Goal: Task Accomplishment & Management: Complete application form

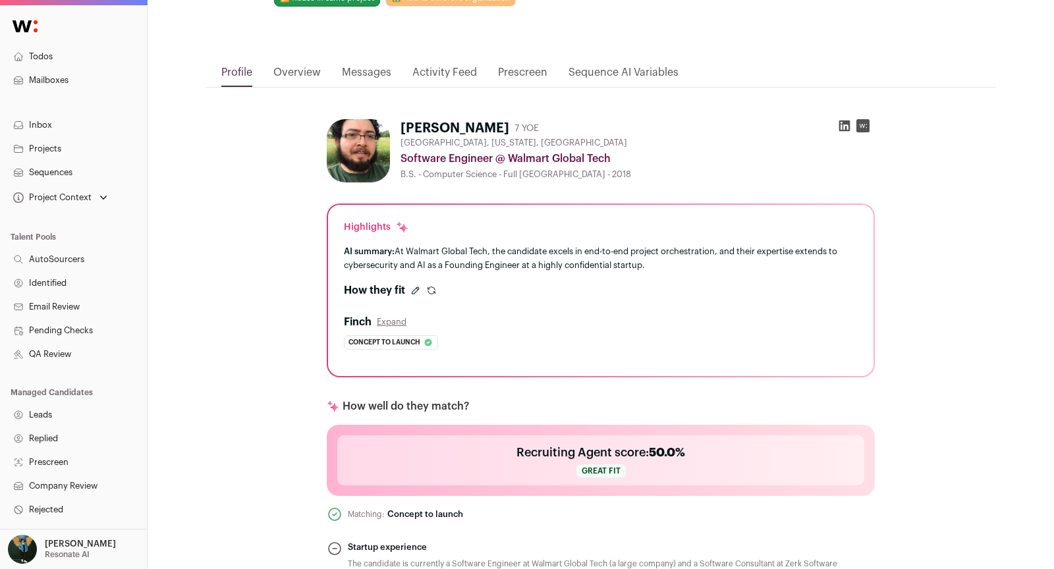
scroll to position [393, 0]
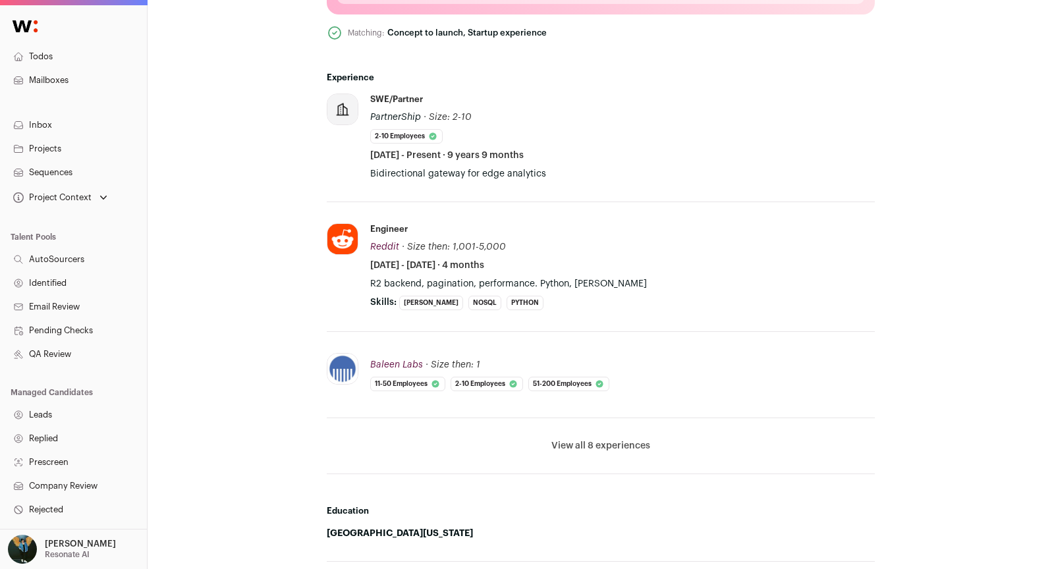
scroll to position [480, 0]
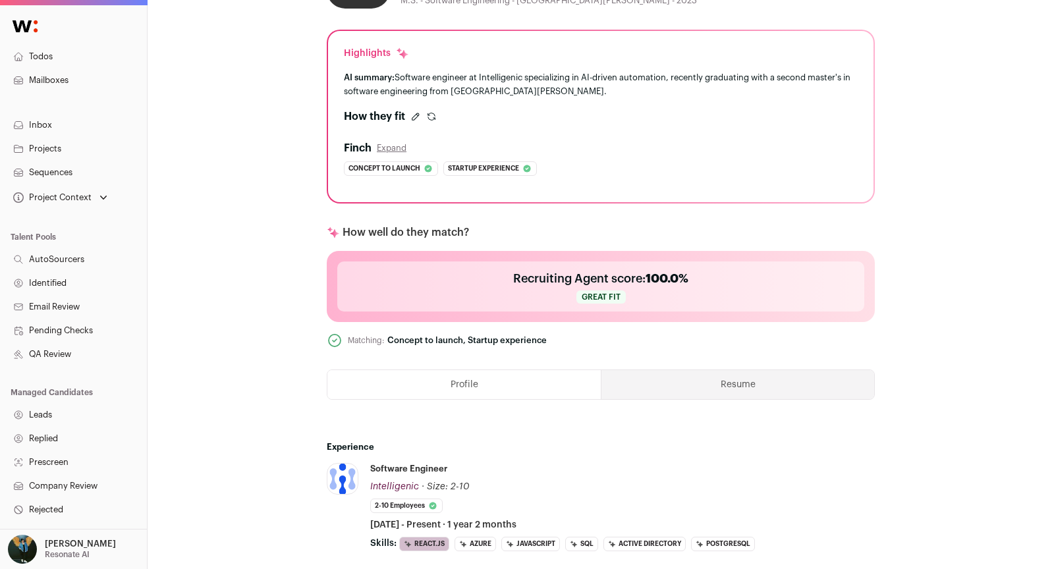
scroll to position [194, 0]
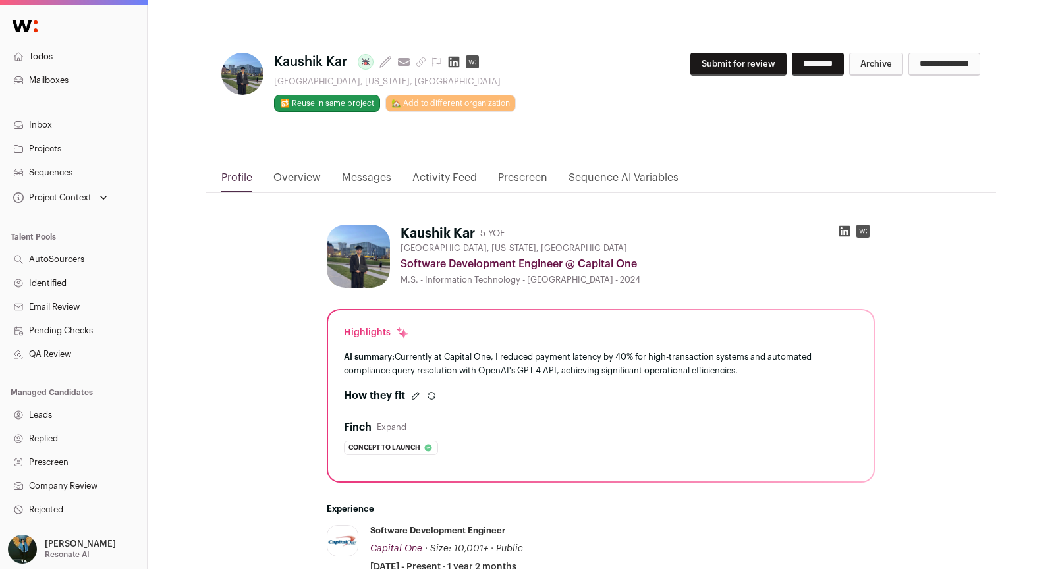
scroll to position [277, 0]
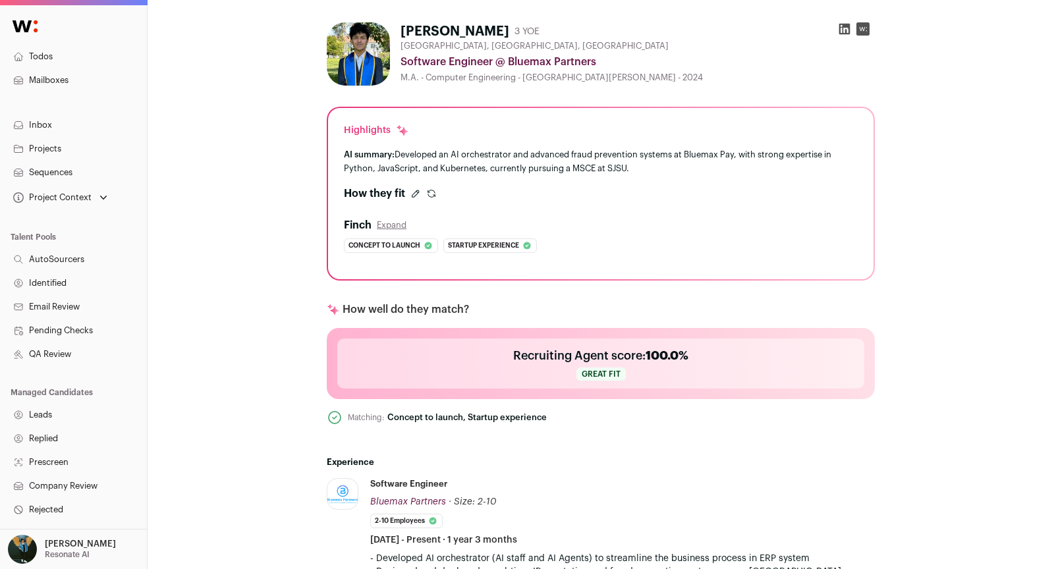
scroll to position [535, 0]
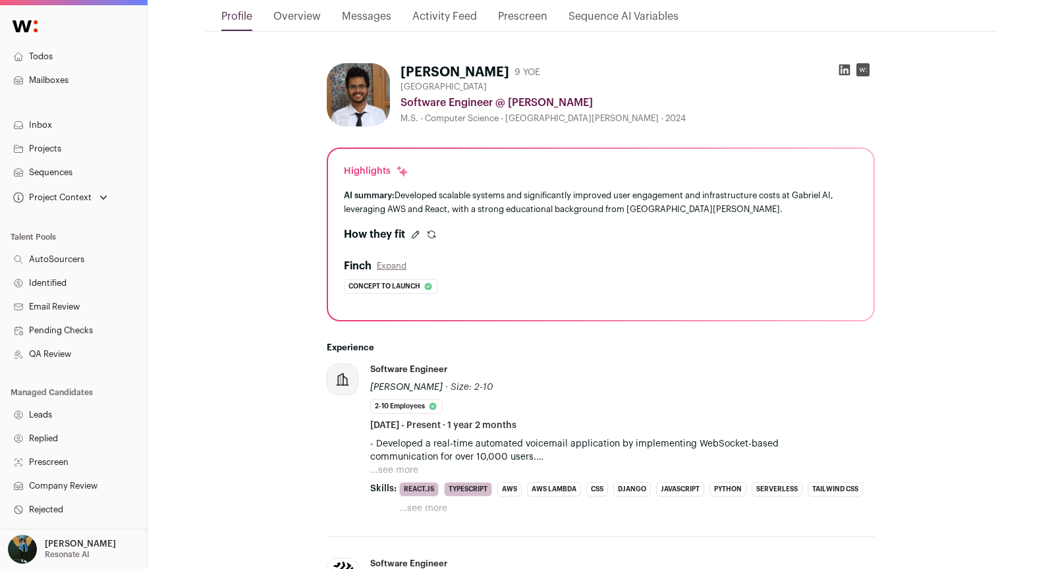
scroll to position [305, 0]
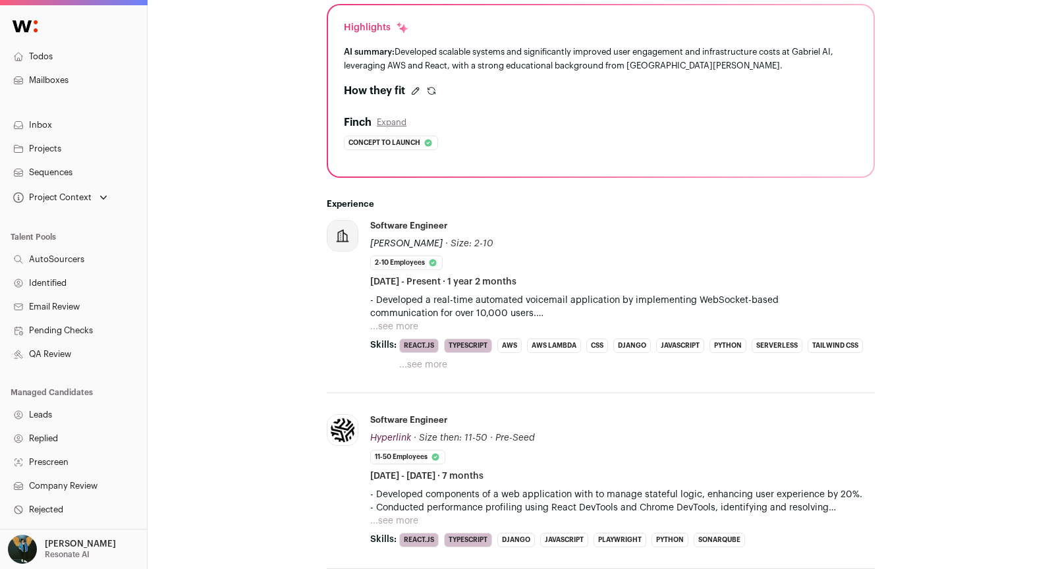
click at [439, 312] on p "- Developed a real-time automated voicemail application by implementing WebSock…" at bounding box center [622, 307] width 505 height 26
click at [421, 316] on p "- Developed a real-time automated voicemail application by implementing WebSock…" at bounding box center [622, 307] width 505 height 26
click at [404, 322] on button "...see more" at bounding box center [394, 326] width 48 height 13
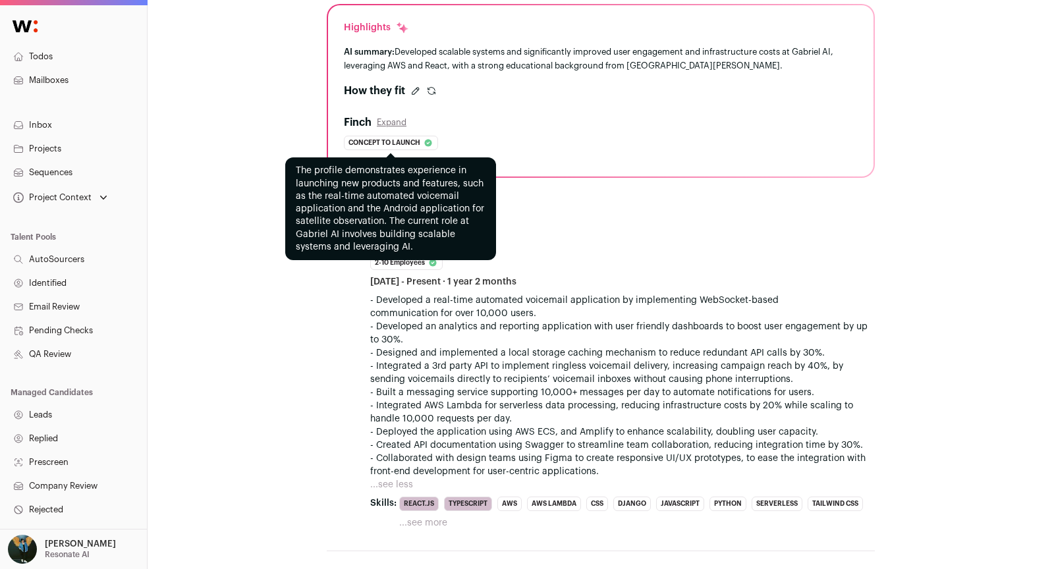
click at [398, 140] on span "Concept to launch" at bounding box center [384, 142] width 72 height 13
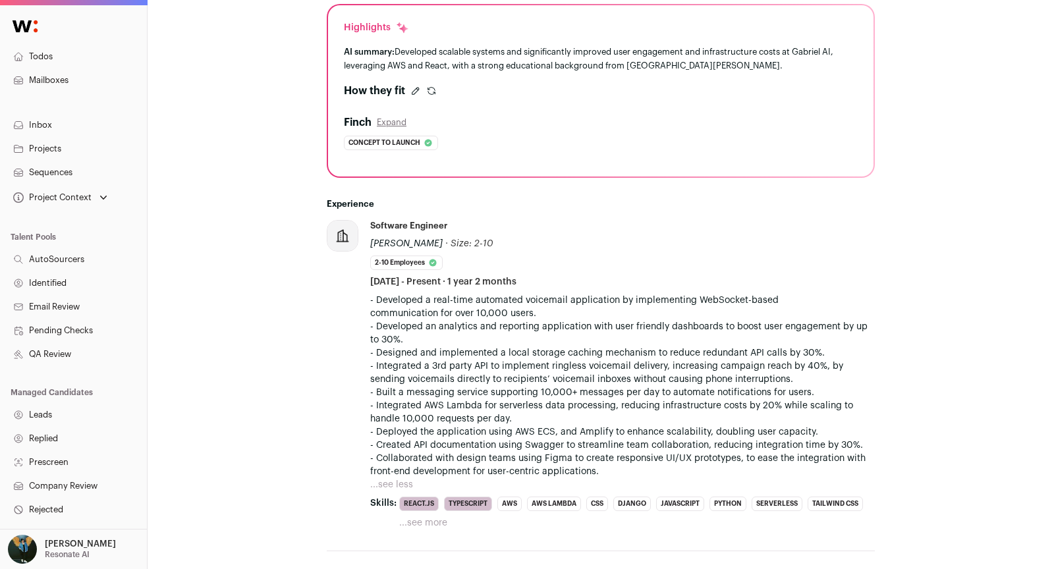
click at [393, 121] on button "Expand" at bounding box center [392, 122] width 30 height 11
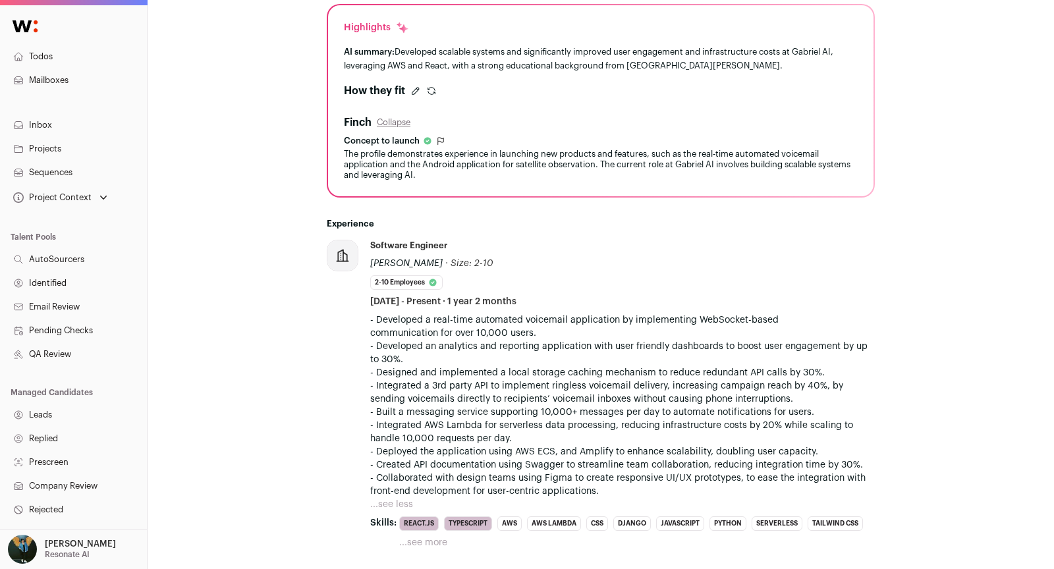
click at [433, 89] on icon "submit" at bounding box center [431, 91] width 11 height 11
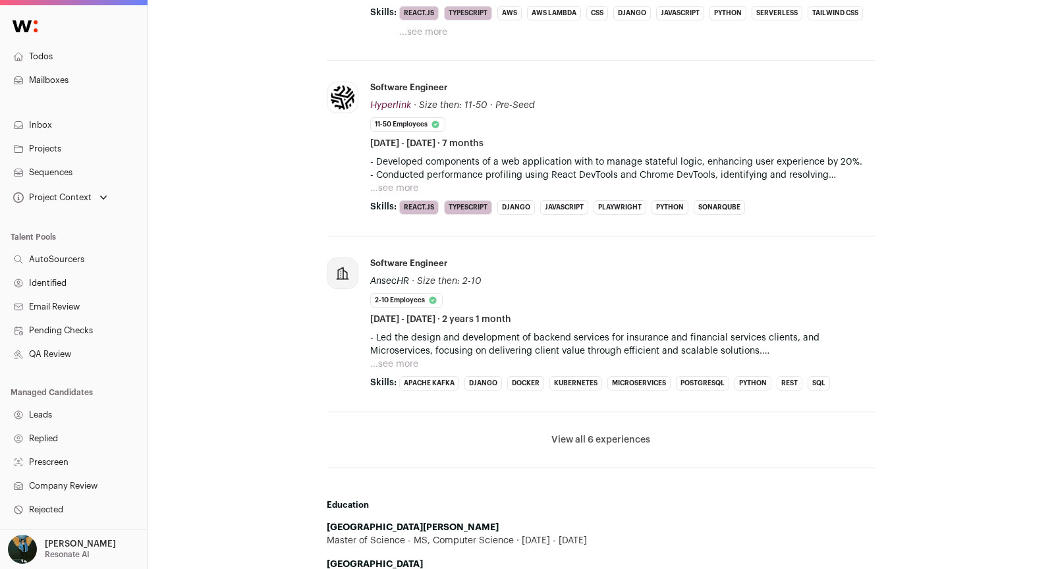
scroll to position [886, 0]
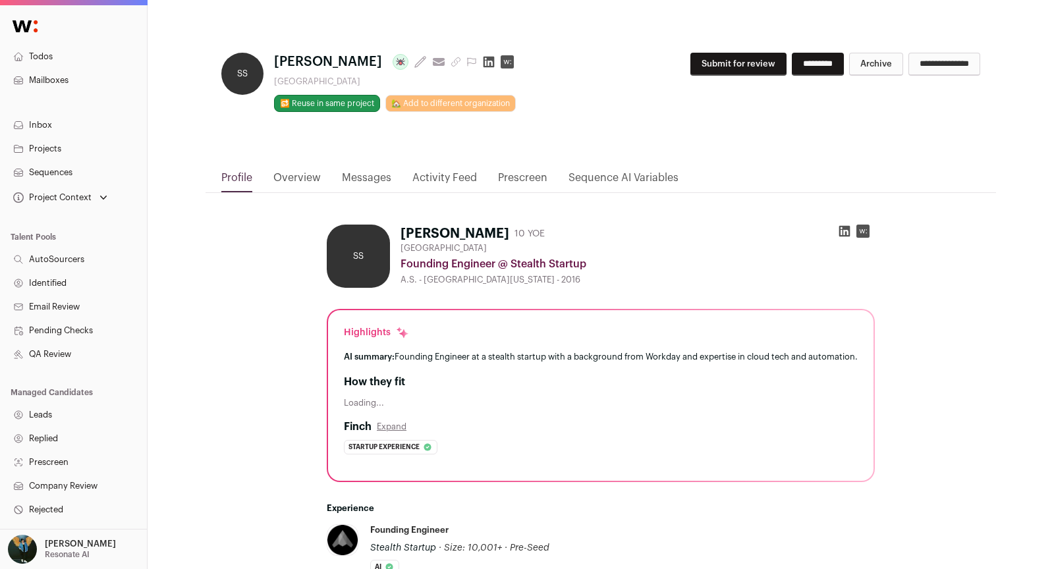
click at [394, 432] on button "Expand" at bounding box center [392, 427] width 30 height 11
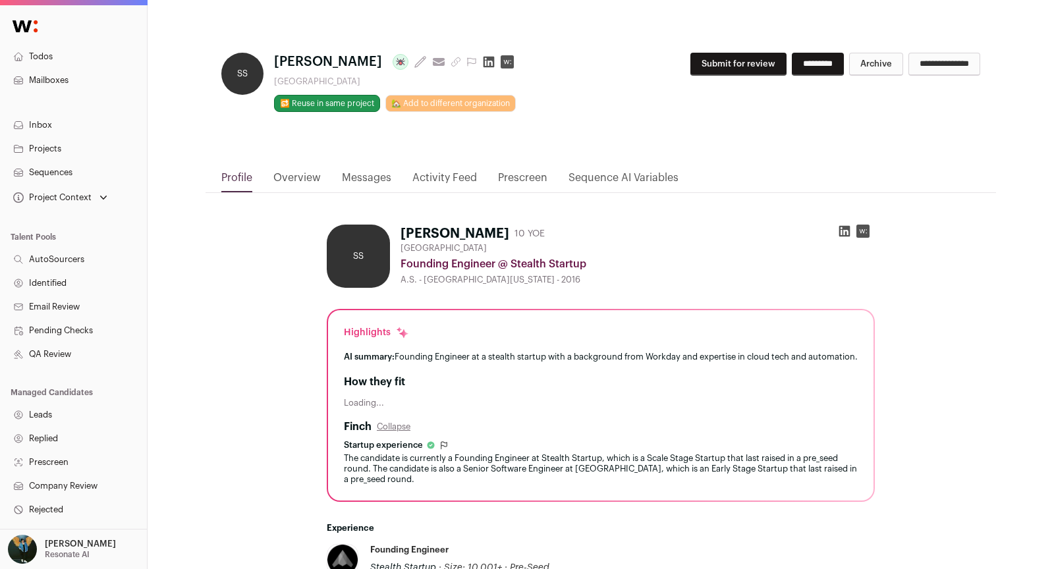
click at [690, 62] on button "Submit for review" at bounding box center [738, 64] width 96 height 23
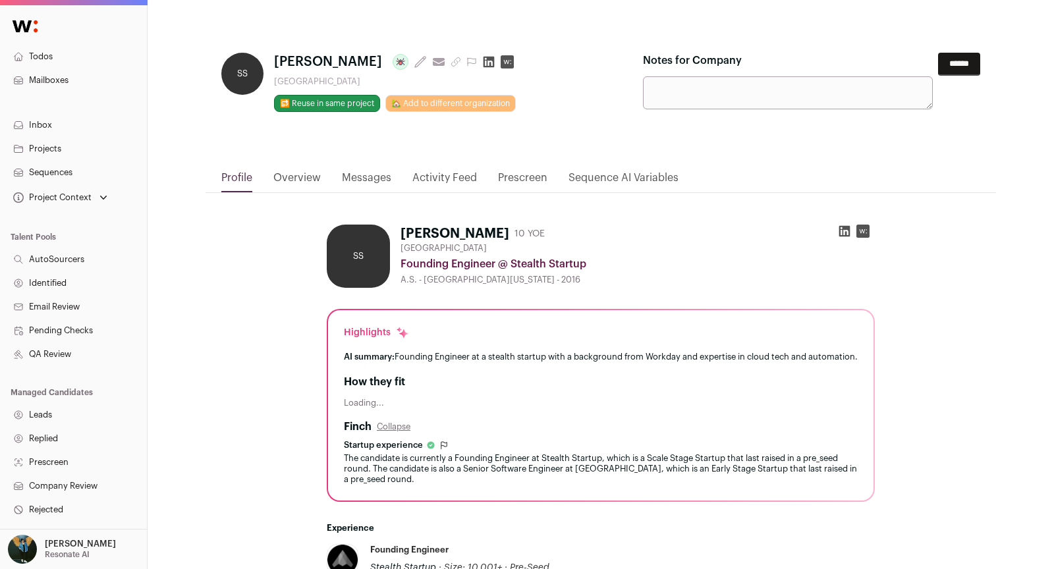
click at [959, 61] on input "******" at bounding box center [959, 64] width 42 height 23
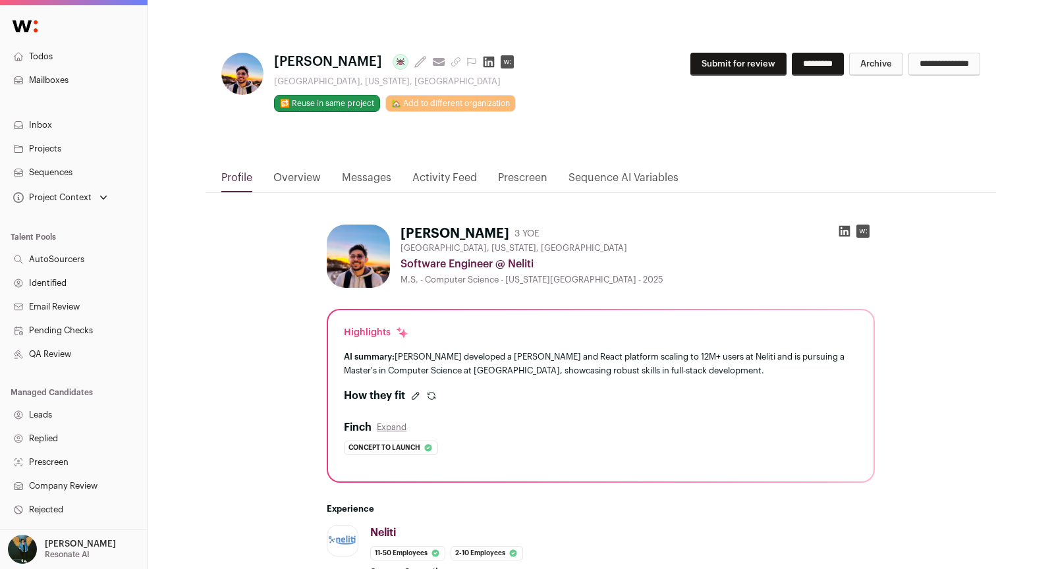
click at [696, 81] on div "**********" at bounding box center [811, 70] width 337 height 34
click at [696, 58] on button "Submit for review" at bounding box center [738, 64] width 96 height 23
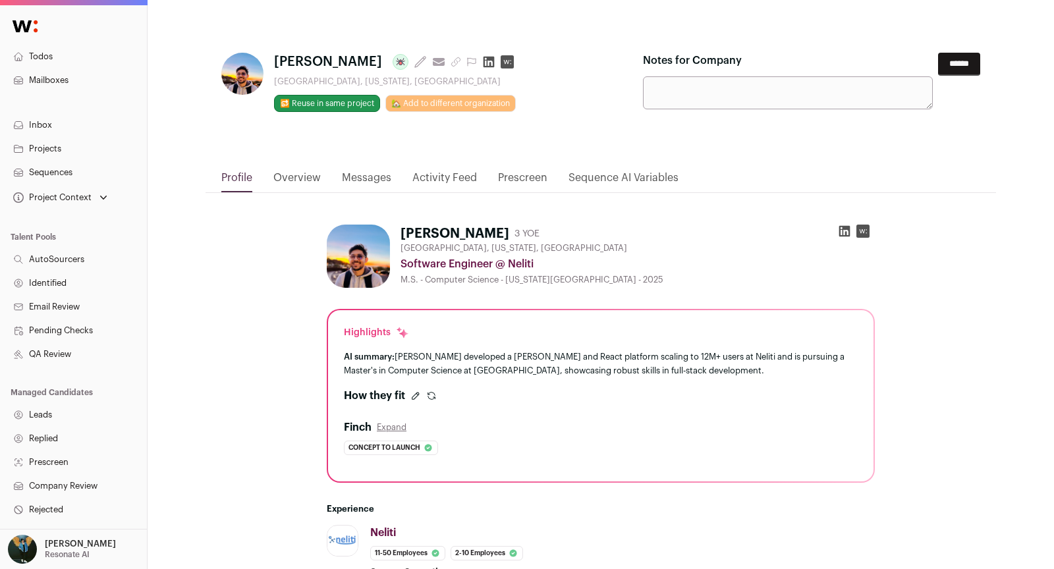
click at [952, 71] on input "******" at bounding box center [959, 64] width 42 height 23
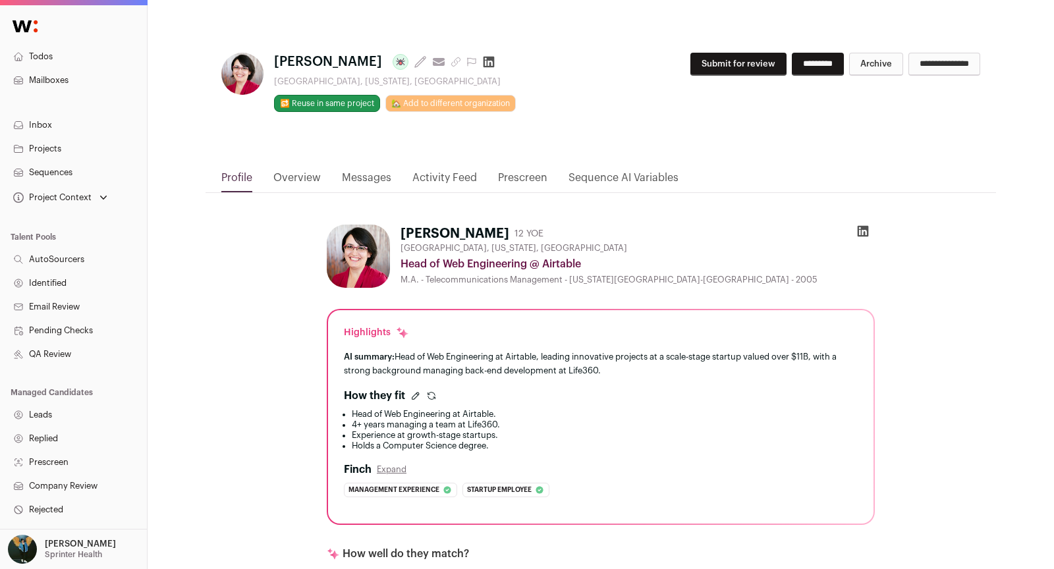
click at [707, 60] on button "Submit for review" at bounding box center [738, 64] width 96 height 23
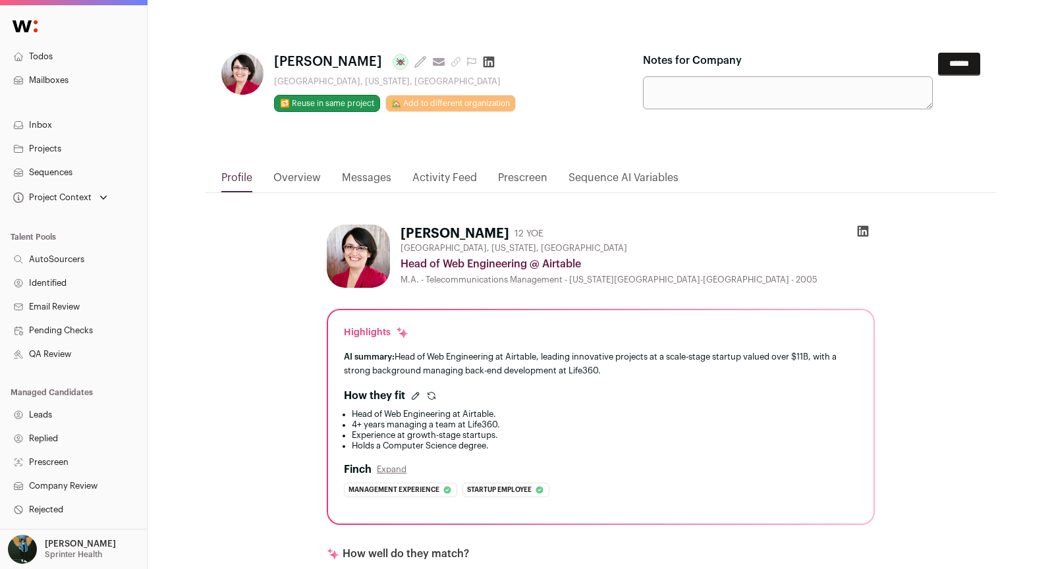
click at [939, 60] on input "******" at bounding box center [959, 64] width 42 height 23
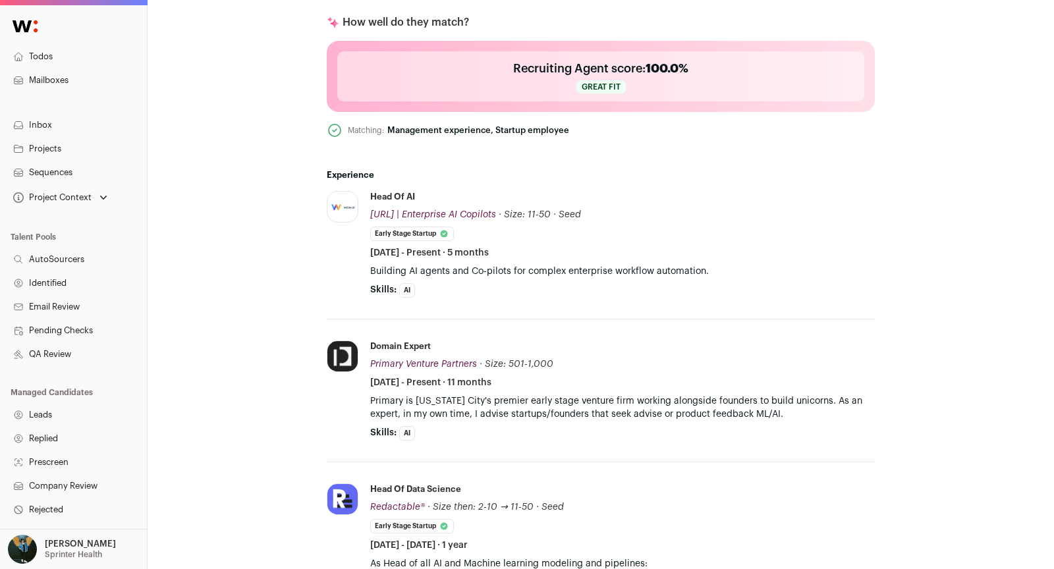
scroll to position [537, 0]
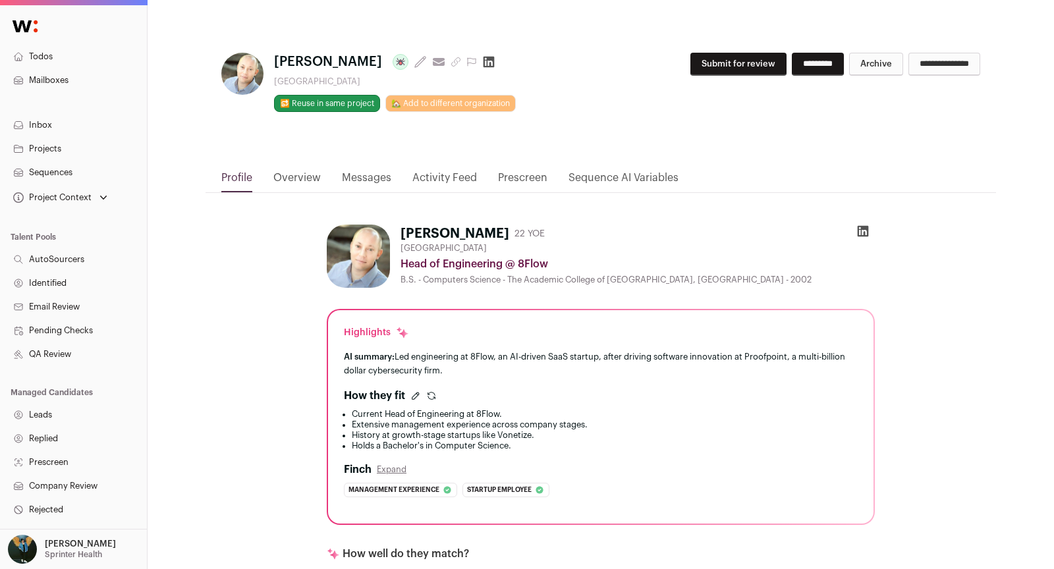
click at [711, 59] on button "Submit for review" at bounding box center [738, 64] width 96 height 23
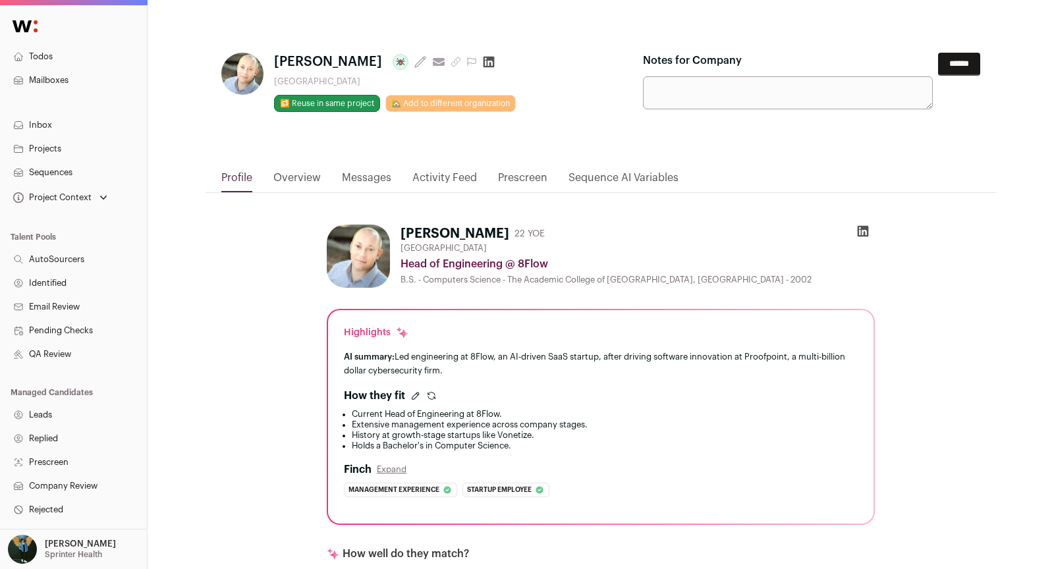
click at [972, 75] on form "Notes for Company ******" at bounding box center [811, 81] width 337 height 57
click at [962, 65] on input "******" at bounding box center [959, 64] width 42 height 23
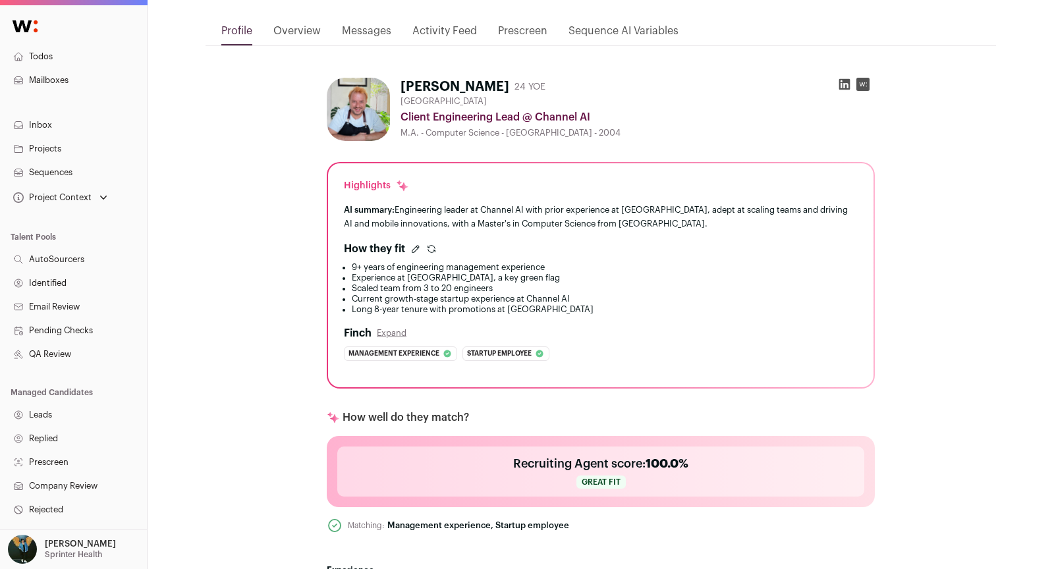
scroll to position [377, 0]
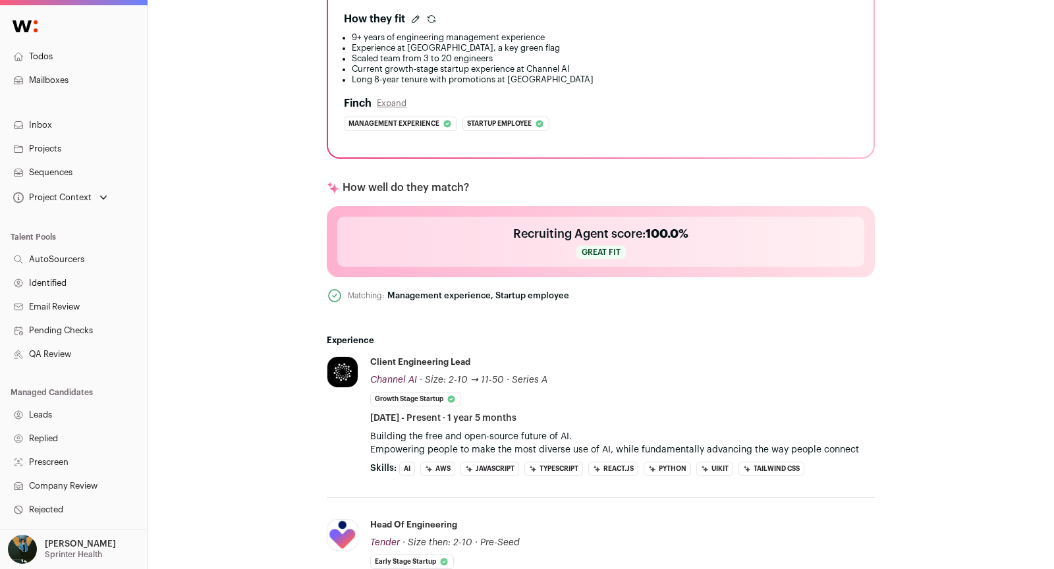
click at [652, 442] on p "Building the free and open-source future of AI. Empowering people to make the m…" at bounding box center [622, 443] width 505 height 26
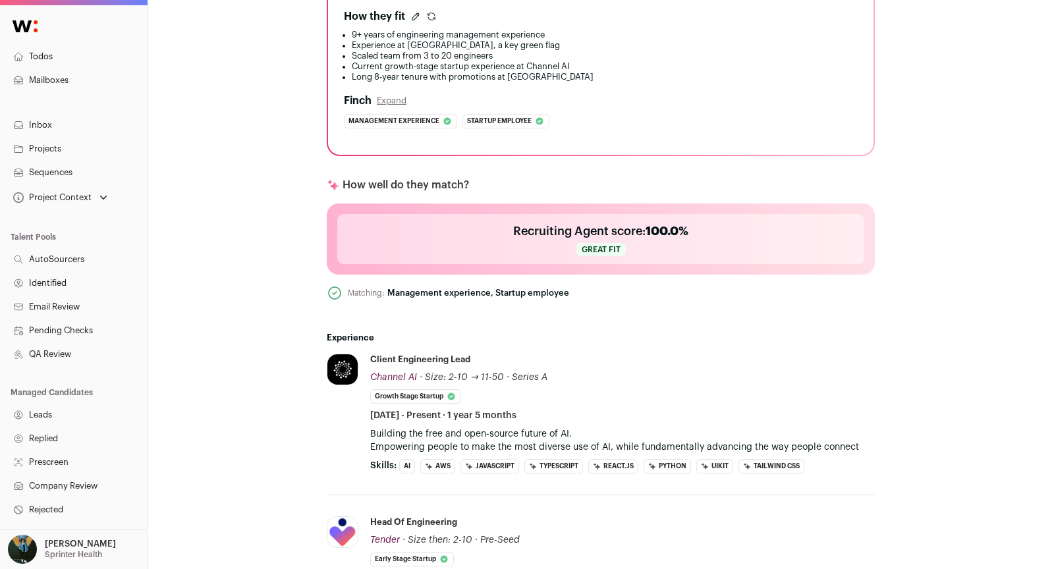
scroll to position [0, 0]
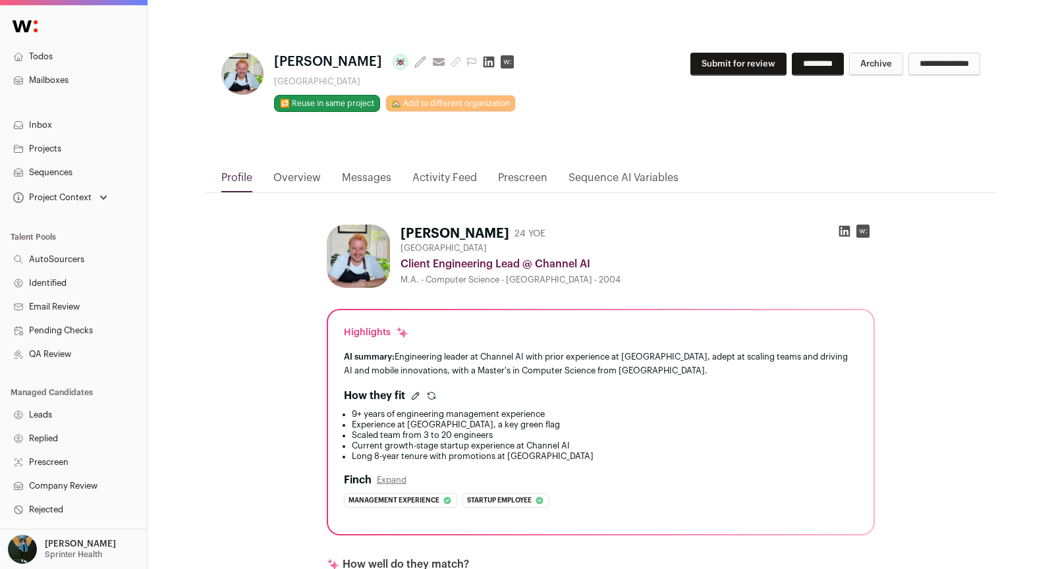
click at [736, 53] on button "Submit for review" at bounding box center [738, 64] width 96 height 23
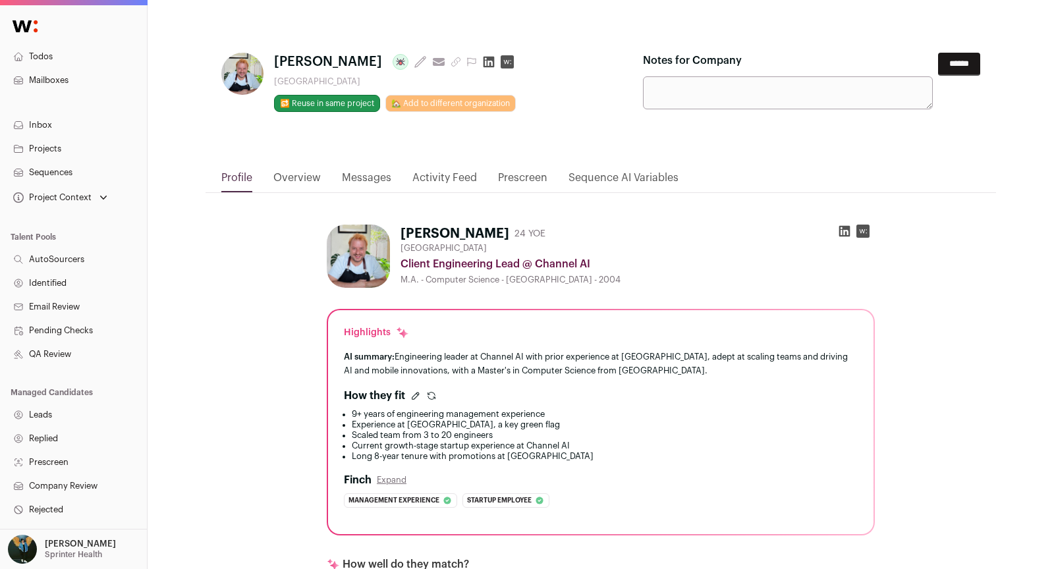
click at [916, 63] on div "Notes for Company" at bounding box center [788, 81] width 290 height 57
click at [938, 73] on input "******" at bounding box center [959, 64] width 42 height 23
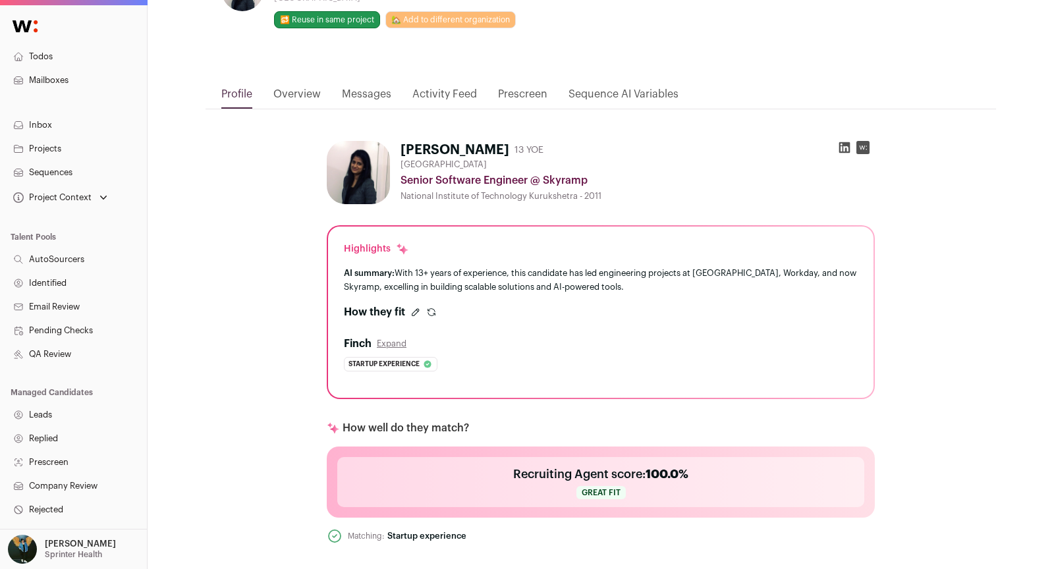
scroll to position [56, 0]
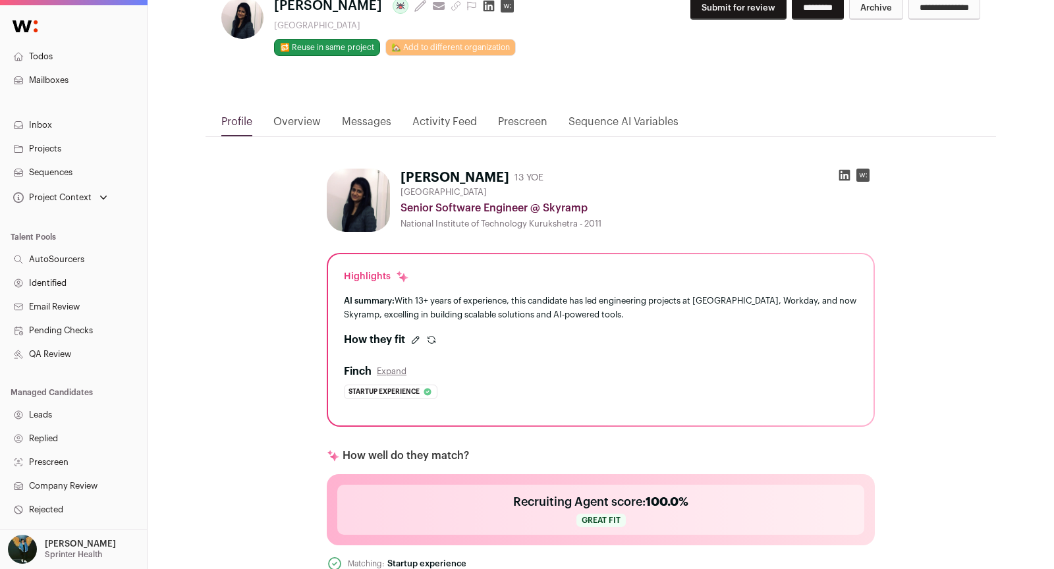
click at [696, 6] on button "Submit for review" at bounding box center [738, 8] width 96 height 23
click at [952, 4] on input "******" at bounding box center [959, 8] width 42 height 23
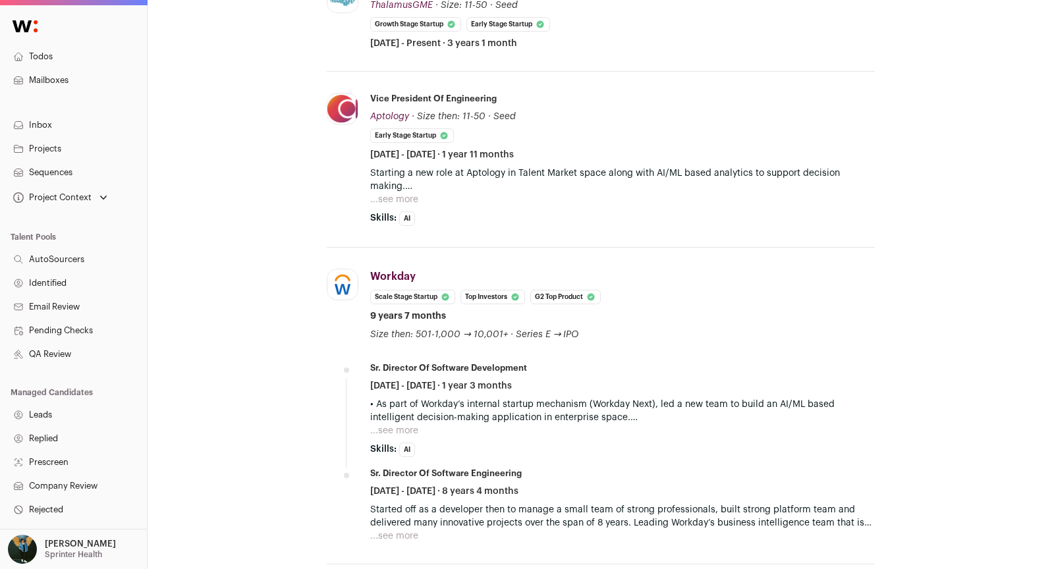
scroll to position [817, 0]
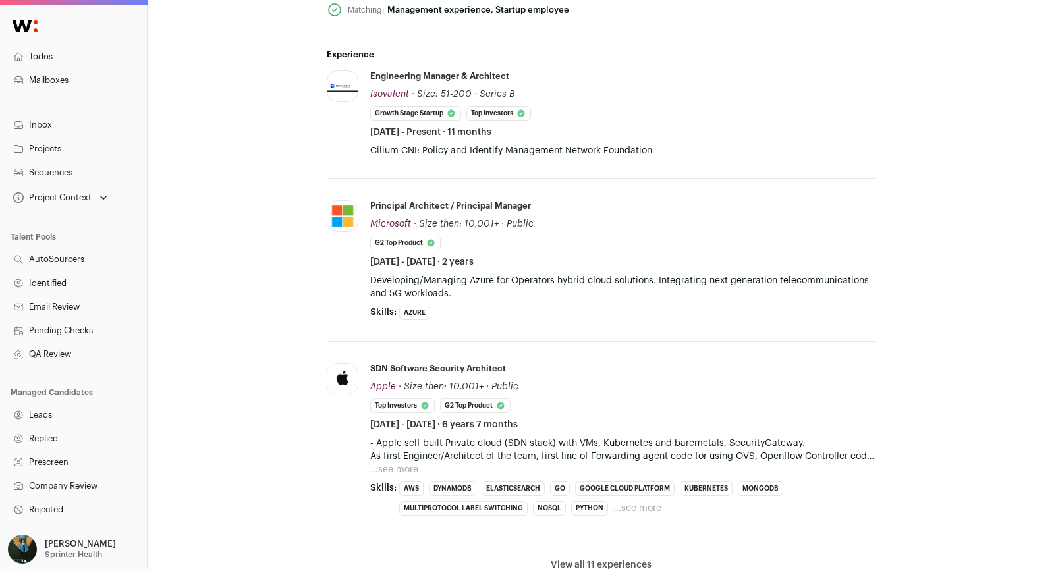
scroll to position [702, 0]
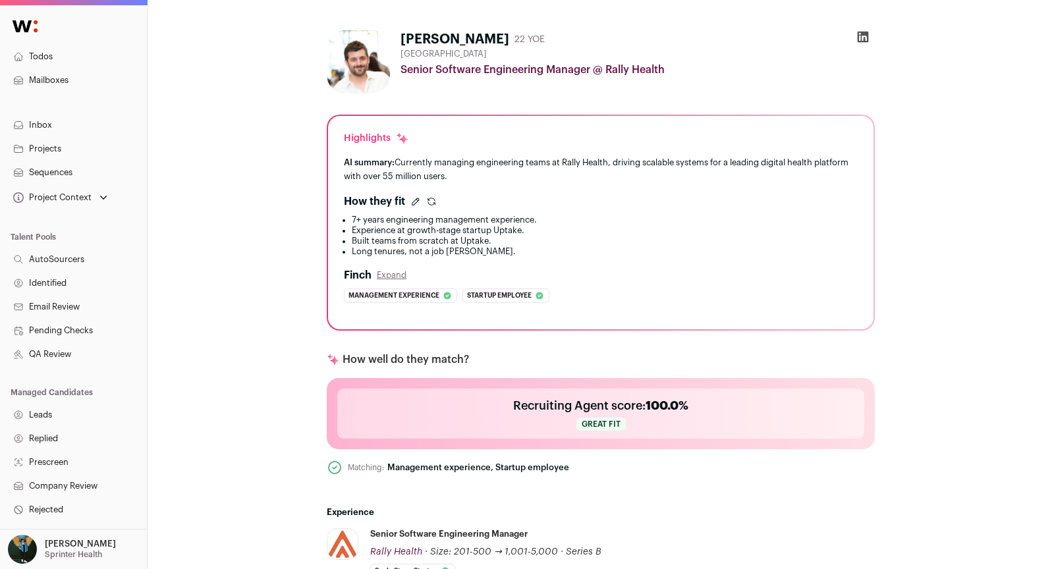
scroll to position [196, 0]
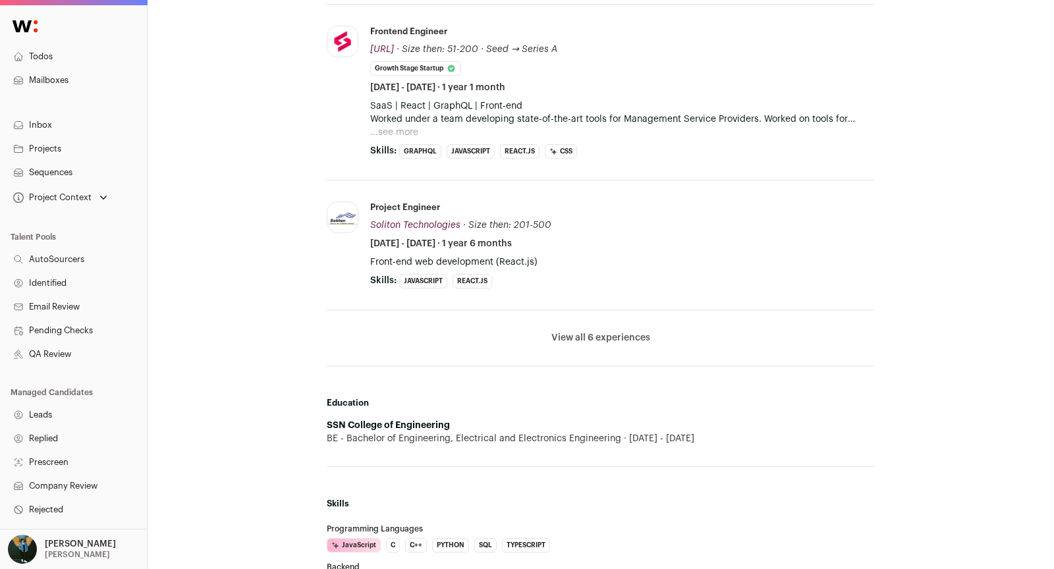
scroll to position [661, 0]
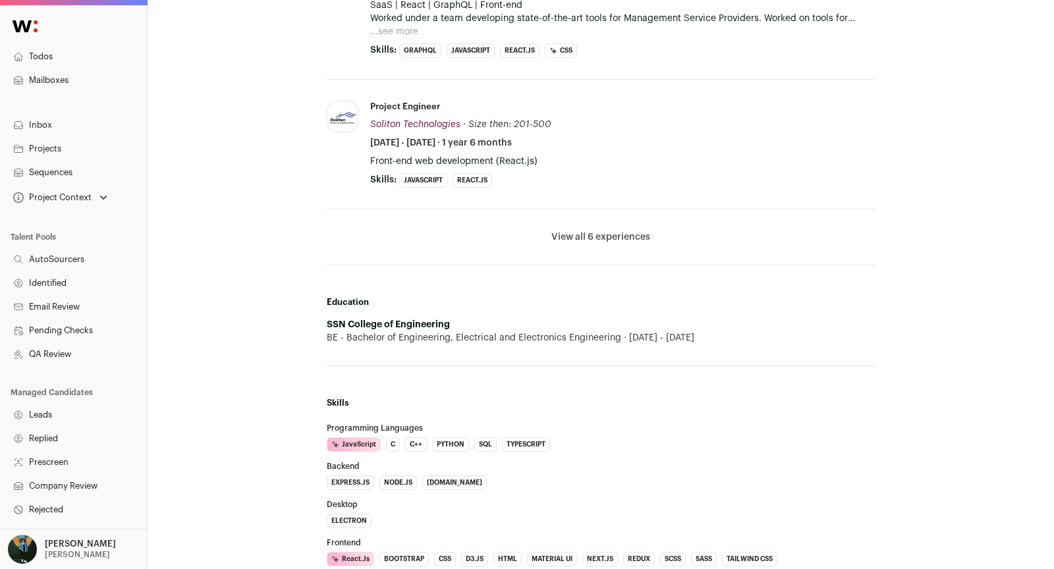
click at [43, 50] on link "Todos" at bounding box center [73, 57] width 147 height 24
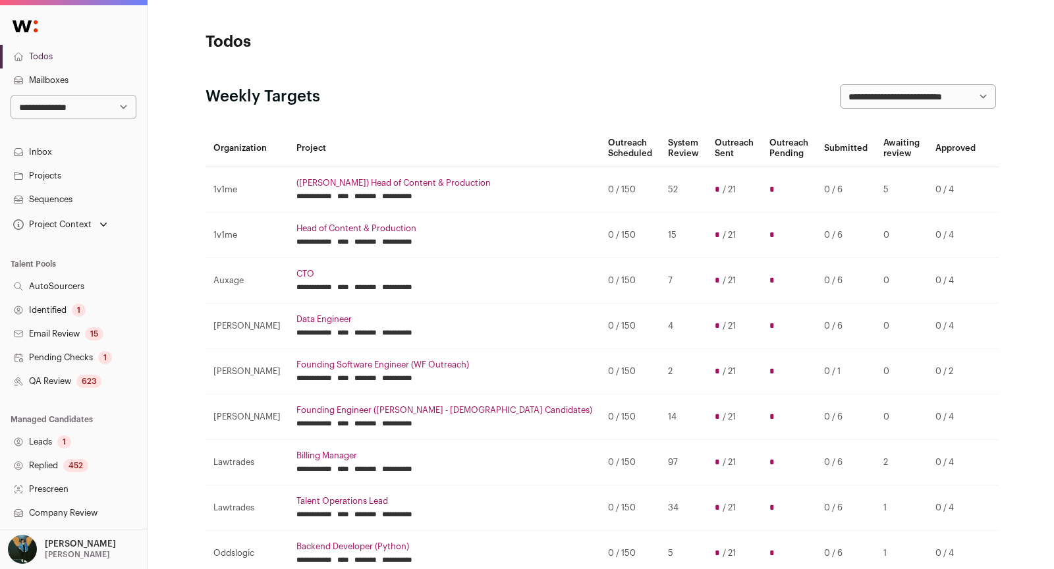
scroll to position [188, 0]
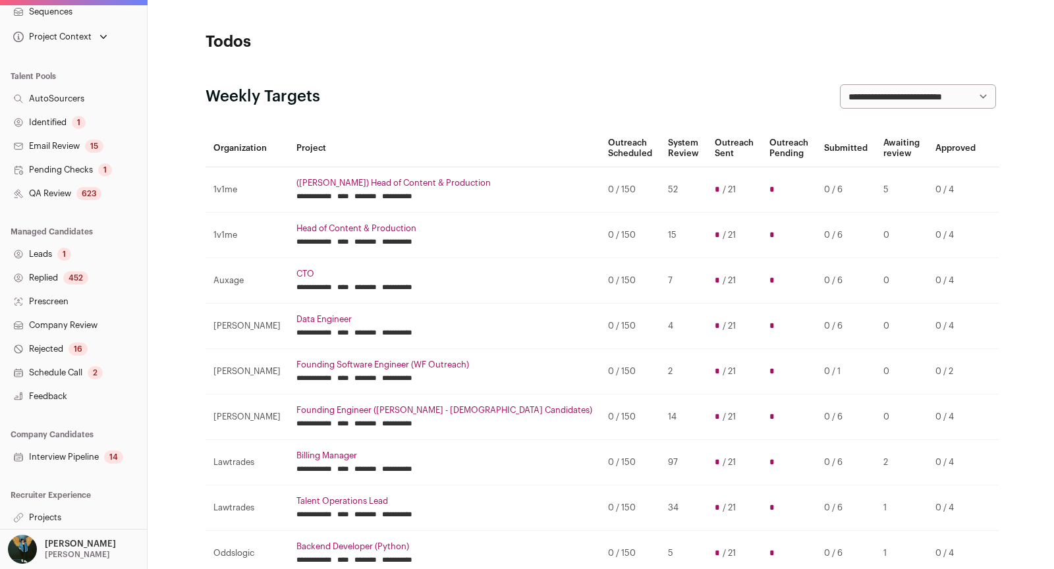
click at [85, 463] on link "Interview Pipeline 14" at bounding box center [73, 457] width 147 height 24
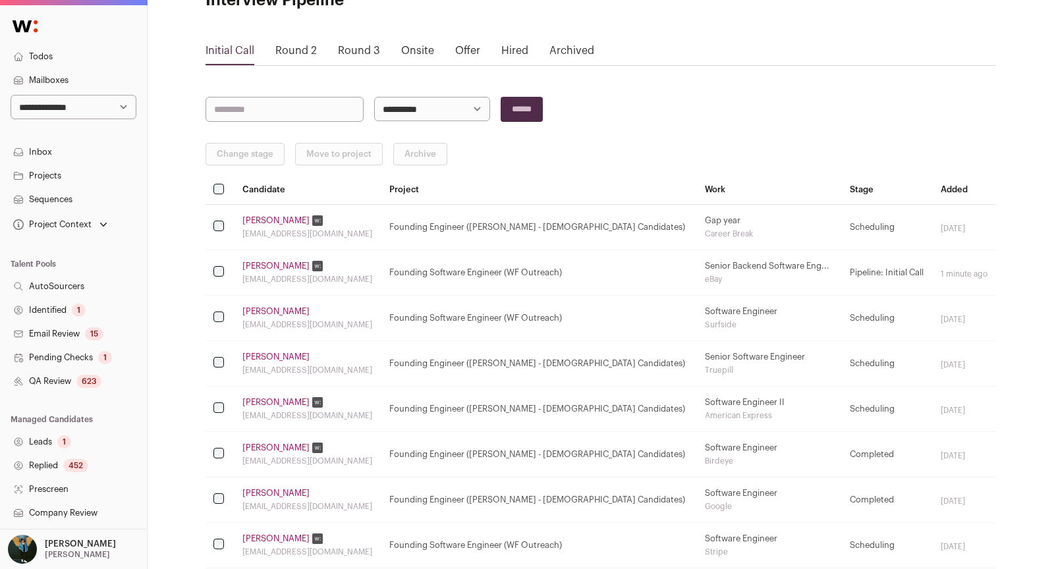
scroll to position [188, 0]
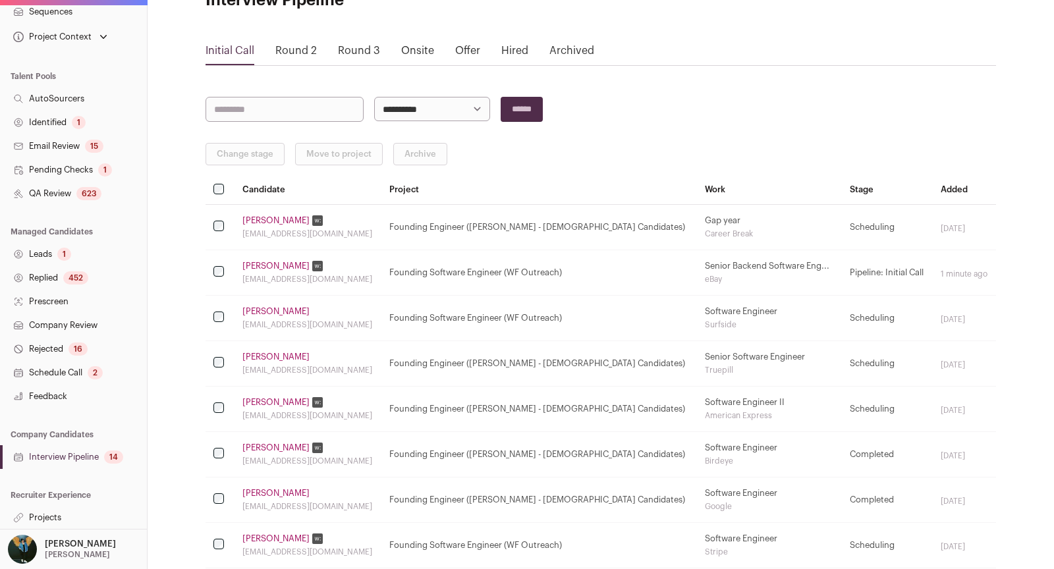
click at [29, 525] on link "Projects" at bounding box center [73, 518] width 147 height 24
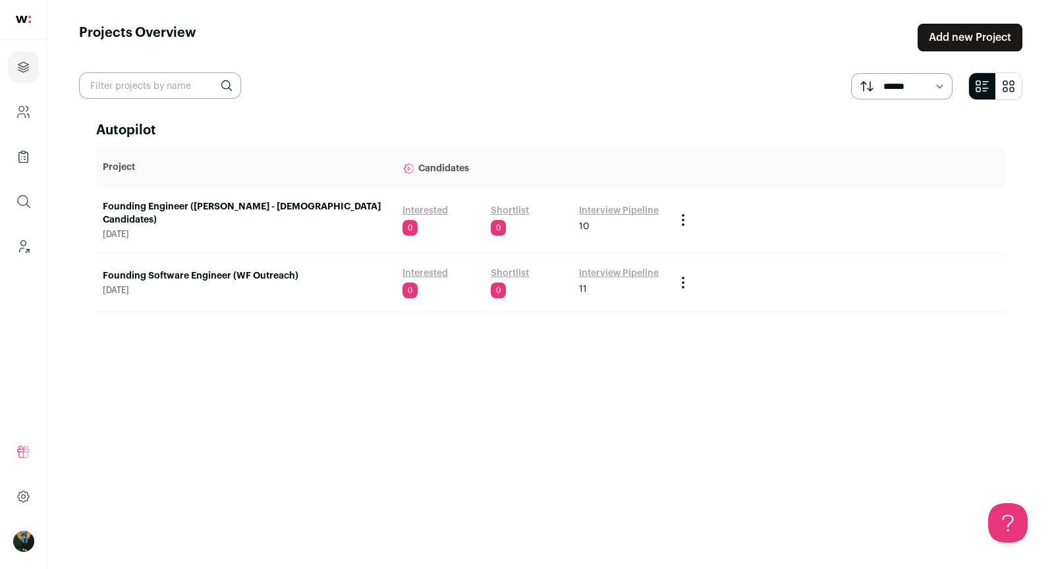
click at [605, 209] on link "Interview Pipeline" at bounding box center [619, 210] width 80 height 13
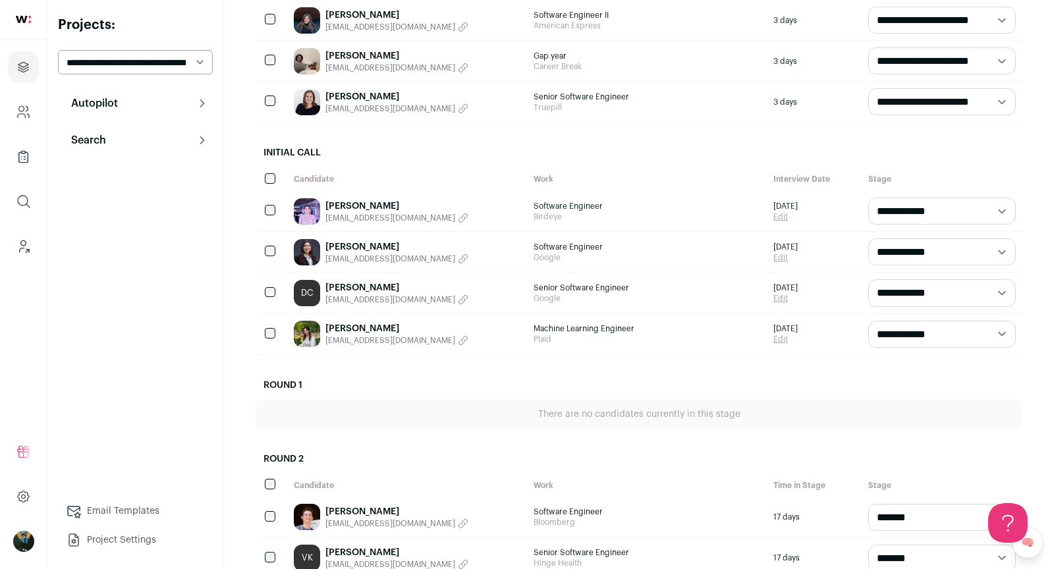
scroll to position [225, 0]
click at [978, 210] on select "**********" at bounding box center [942, 211] width 148 height 27
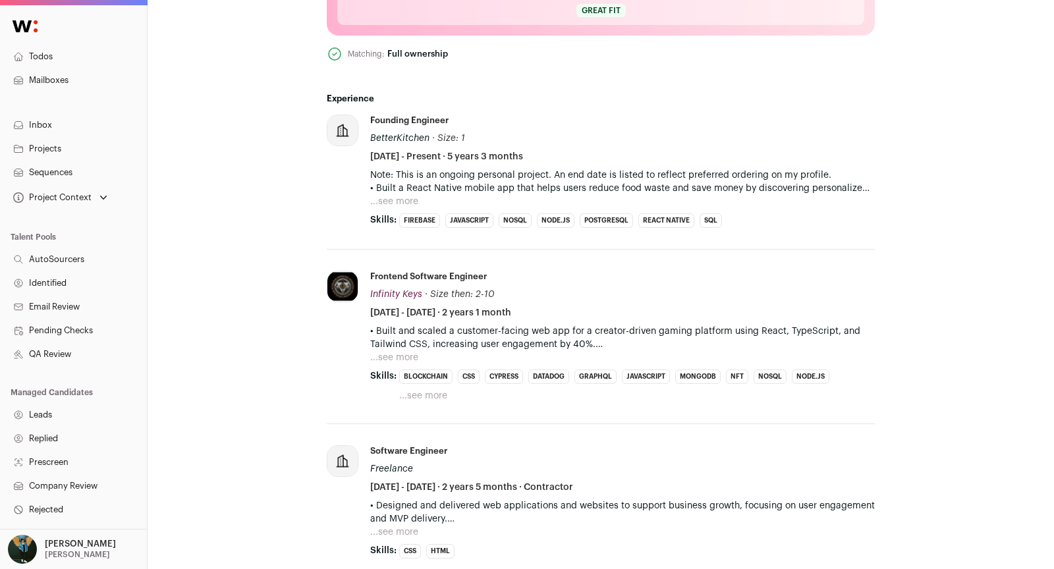
scroll to position [538, 0]
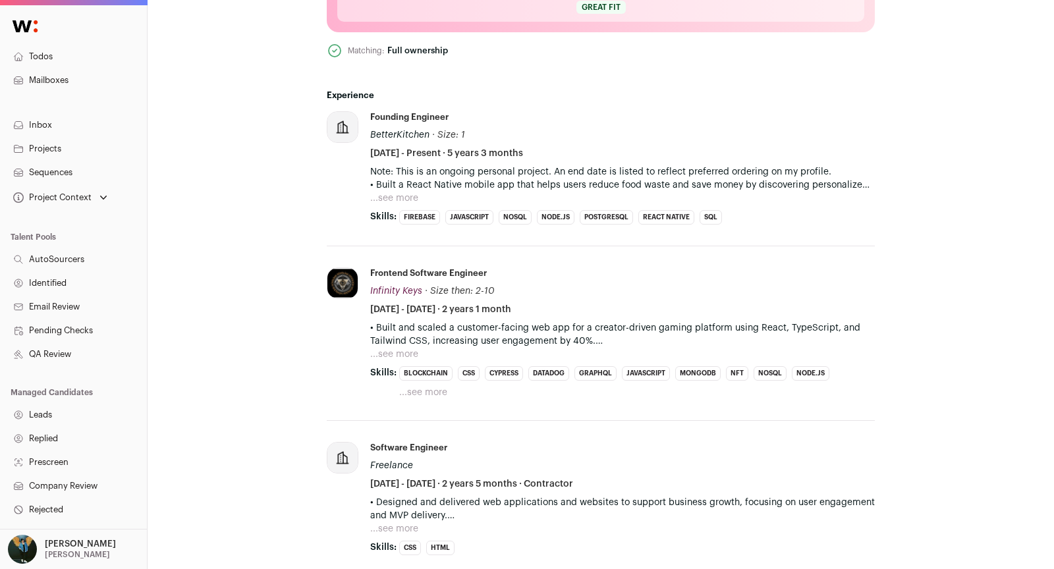
click at [411, 196] on button "...see more" at bounding box center [394, 198] width 48 height 13
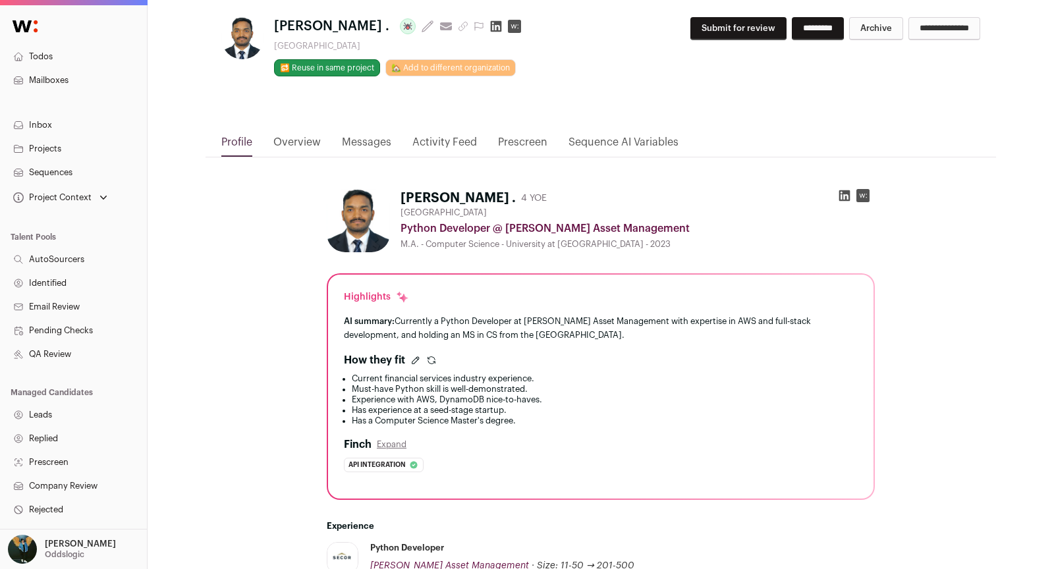
scroll to position [552, 0]
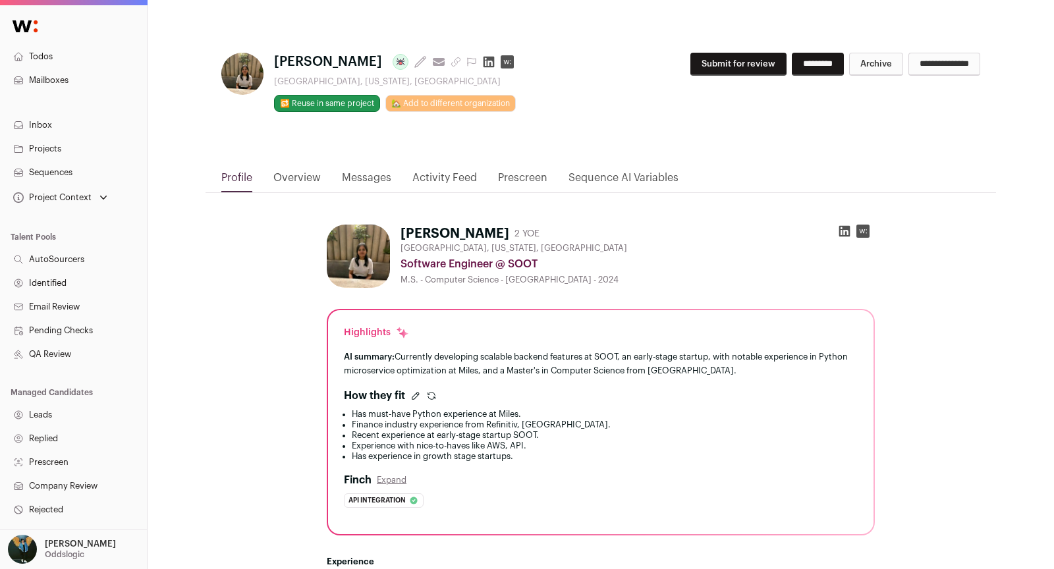
scroll to position [584, 0]
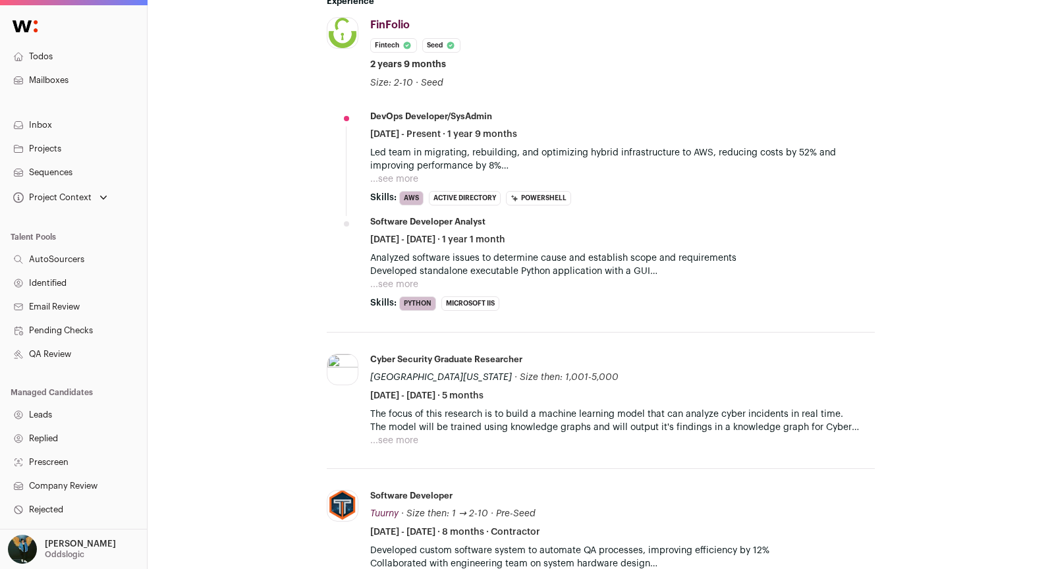
scroll to position [69, 0]
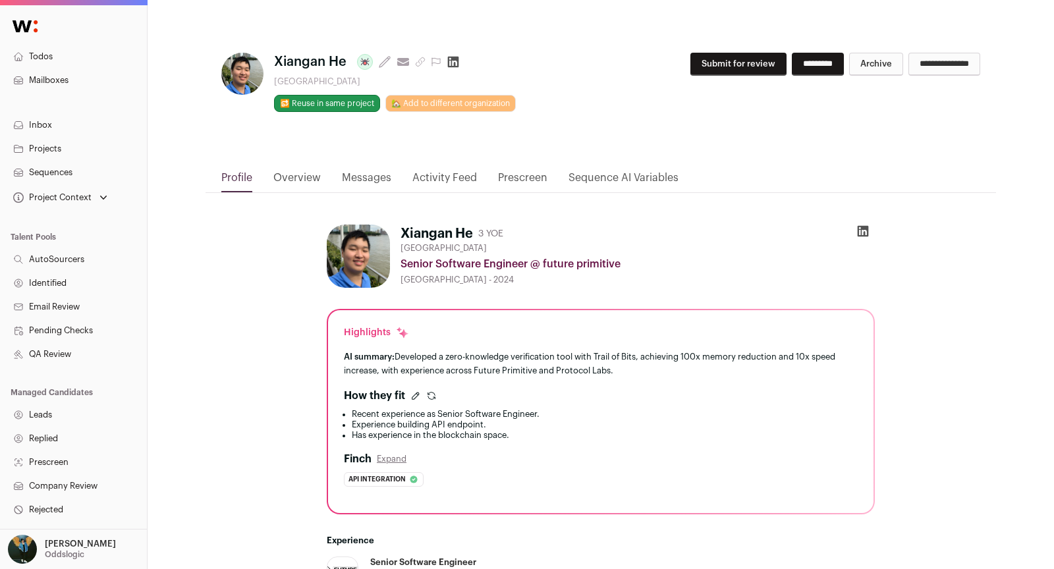
scroll to position [532, 0]
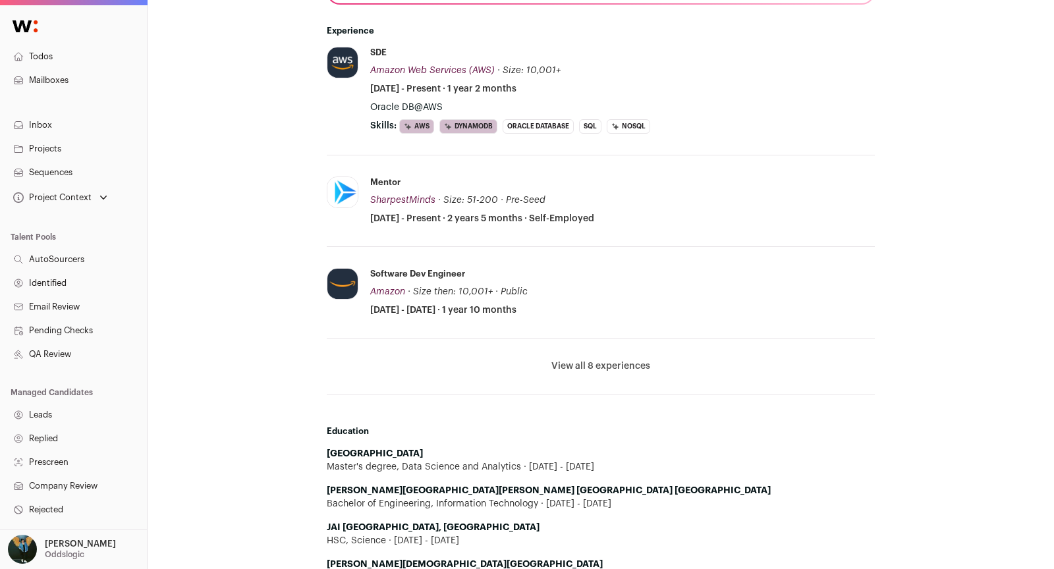
scroll to position [535, 0]
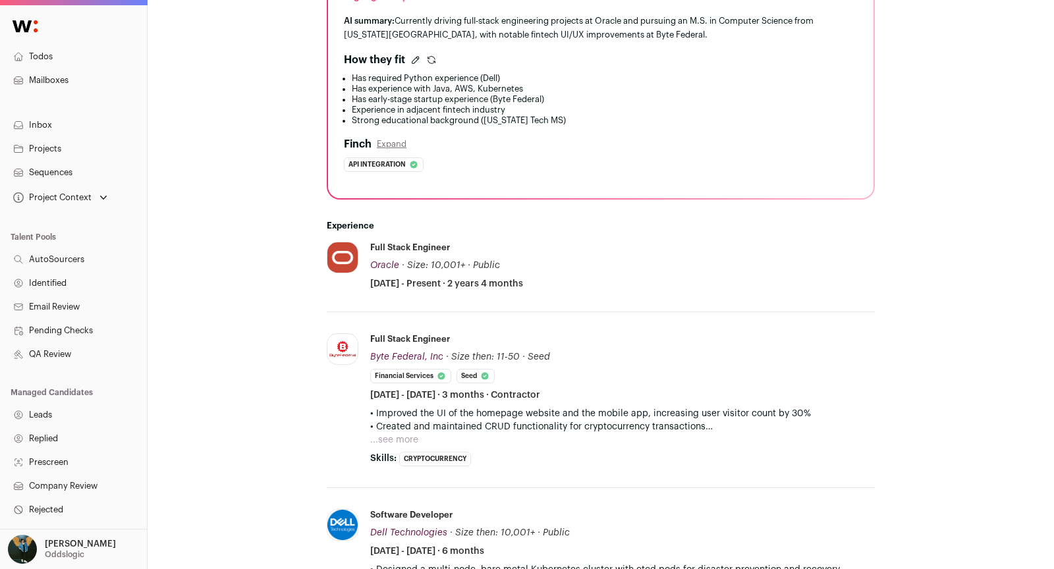
scroll to position [573, 0]
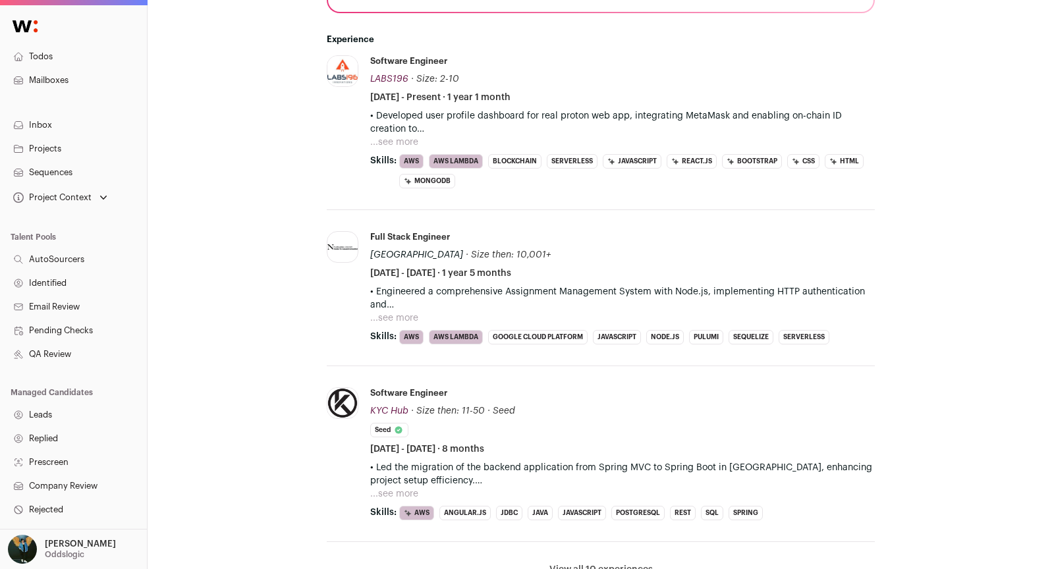
scroll to position [359, 0]
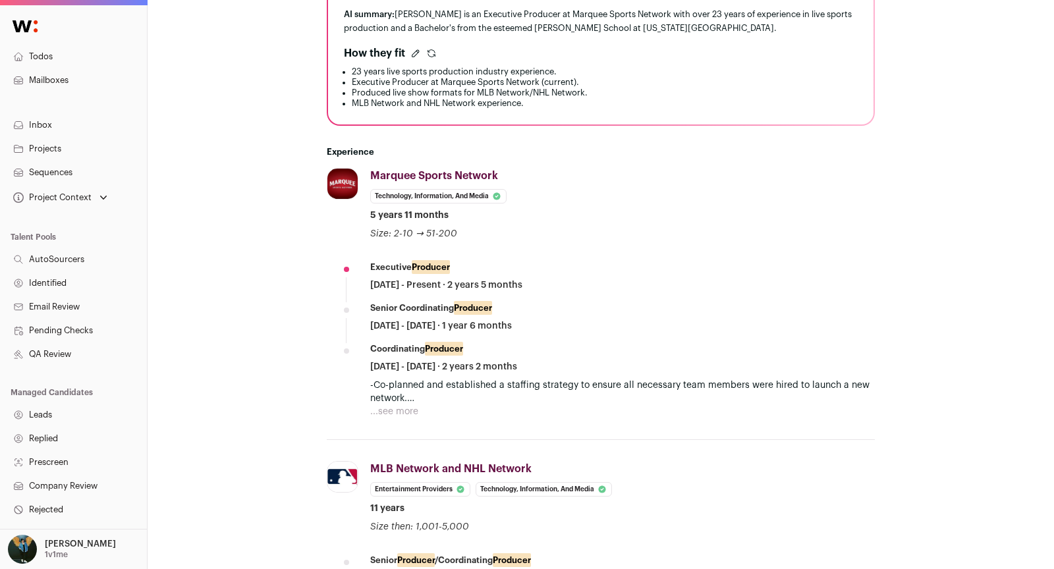
scroll to position [345, 0]
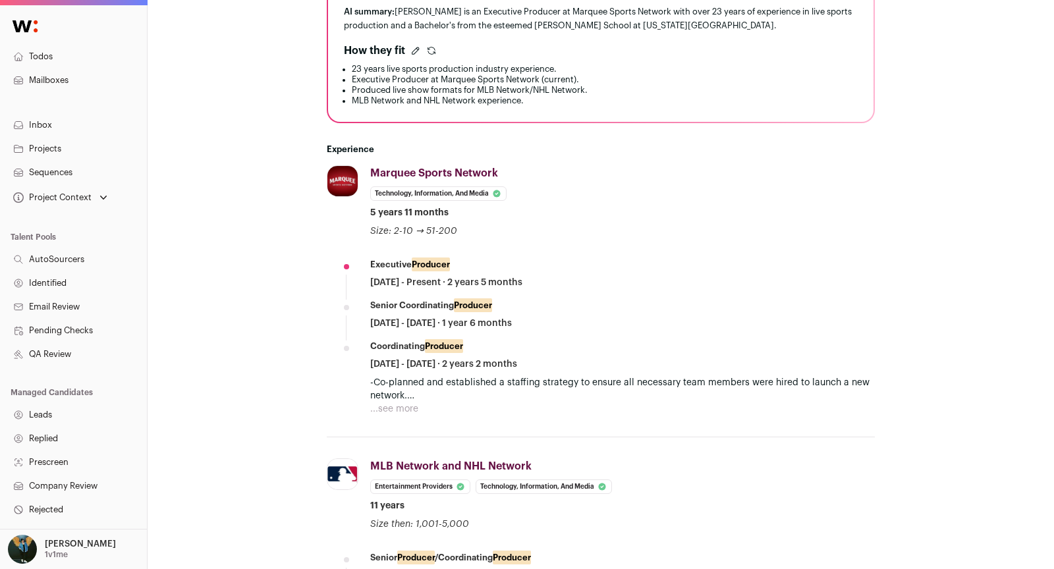
click at [404, 410] on button "...see more" at bounding box center [394, 408] width 48 height 13
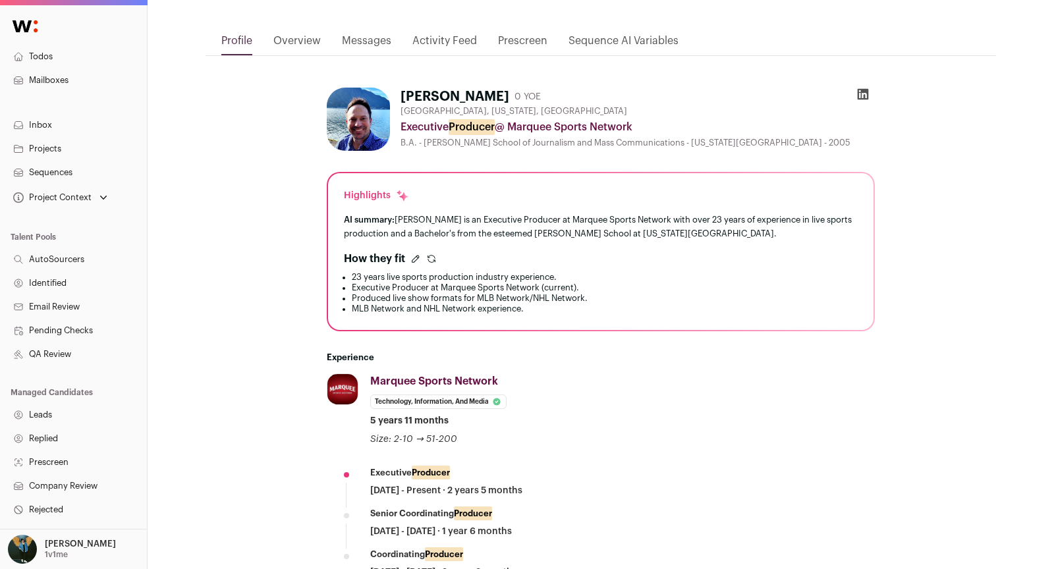
scroll to position [0, 0]
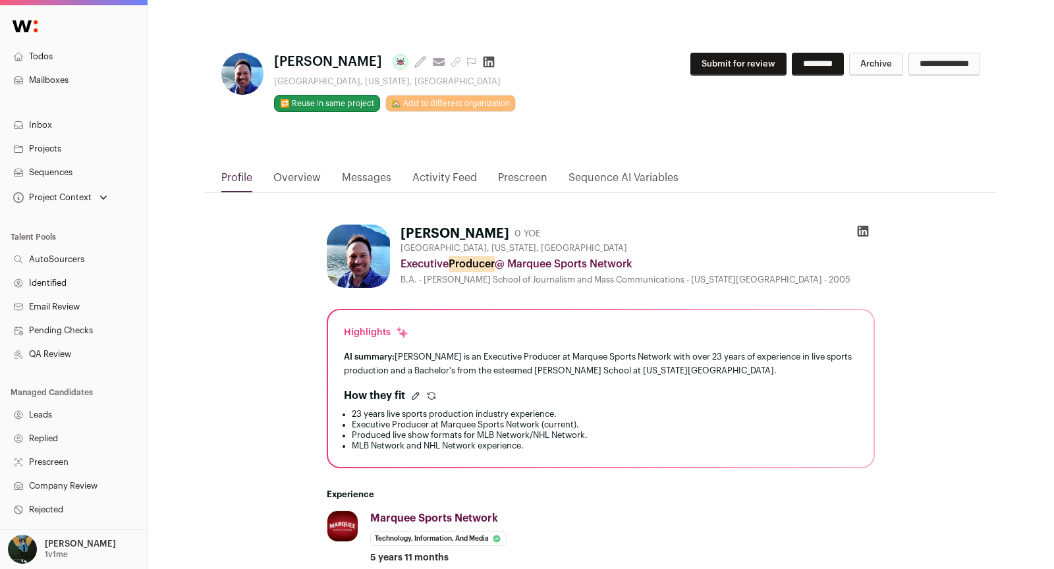
click at [736, 71] on button "Submit for review" at bounding box center [738, 64] width 96 height 23
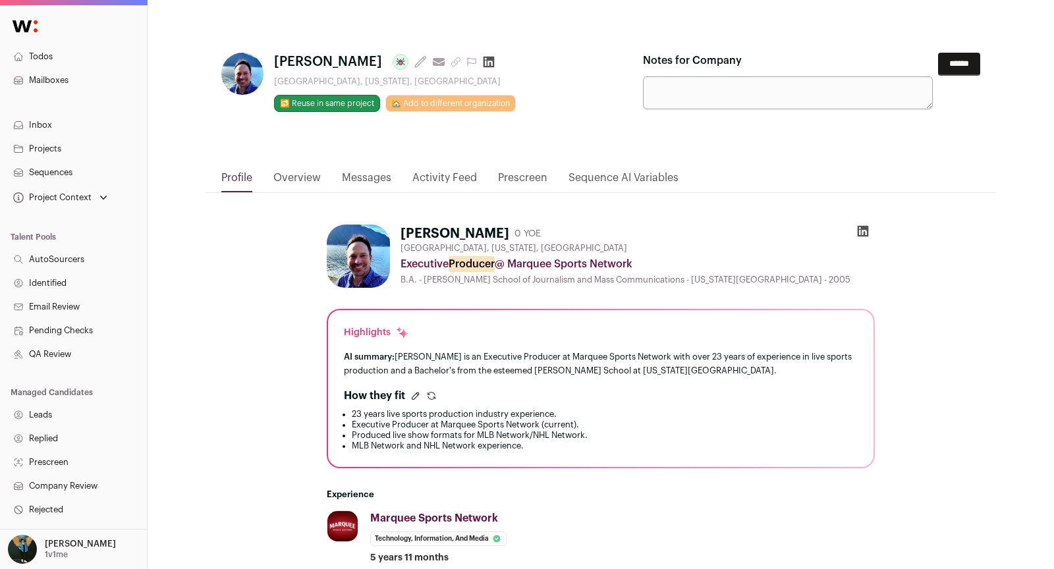
click at [970, 53] on form "Notes for Company ******" at bounding box center [811, 81] width 337 height 57
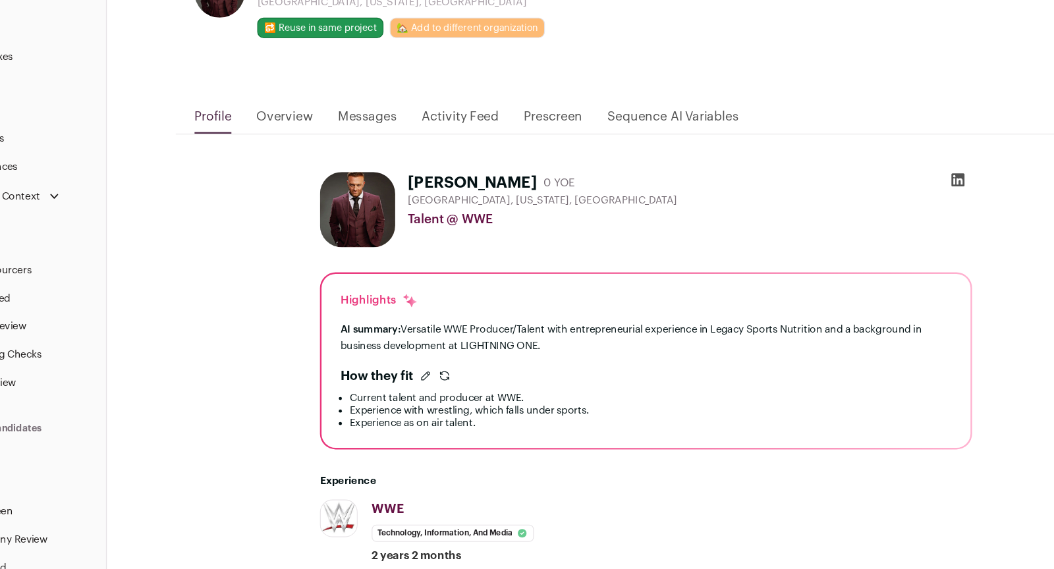
scroll to position [47, 0]
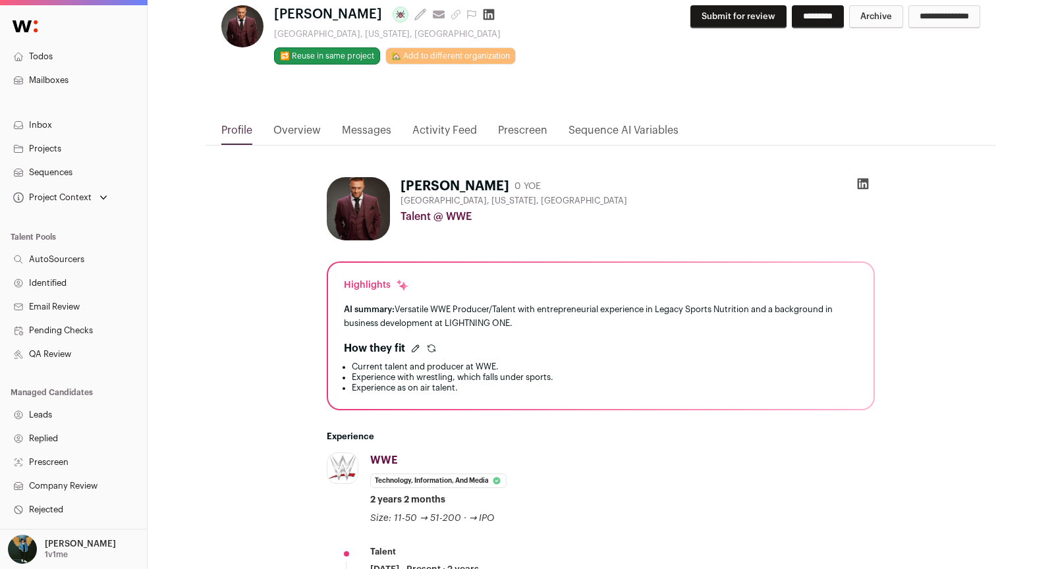
click at [695, 15] on button "Submit for review" at bounding box center [738, 16] width 96 height 23
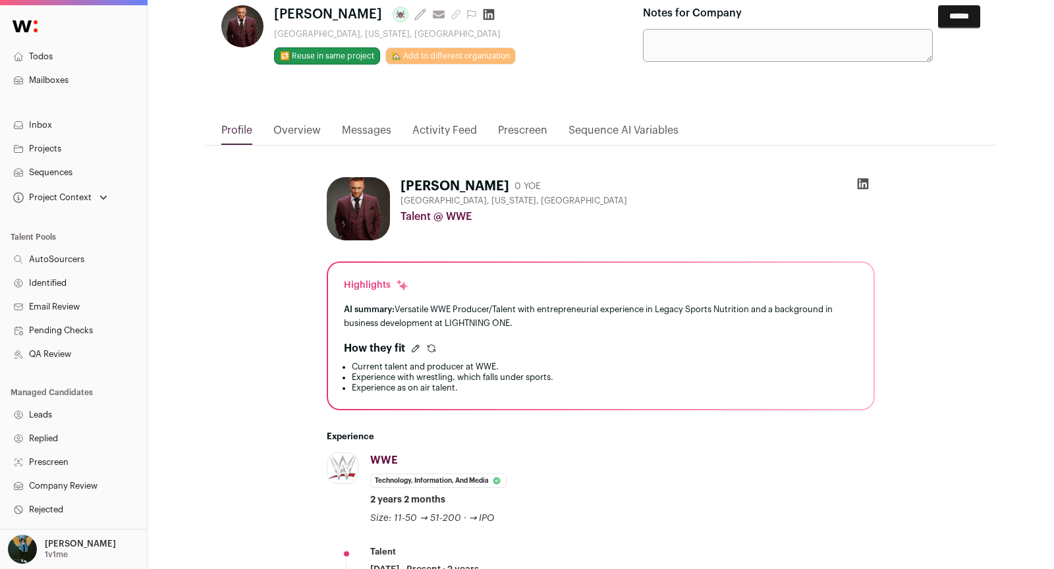
click at [970, 26] on input "******" at bounding box center [959, 16] width 42 height 23
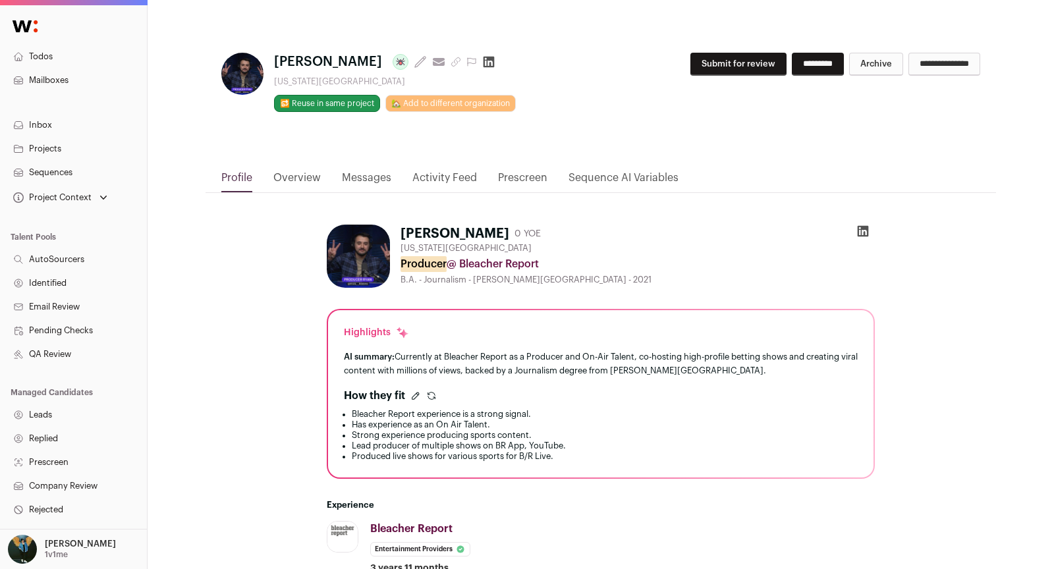
click at [722, 55] on button "Submit for review" at bounding box center [738, 64] width 96 height 23
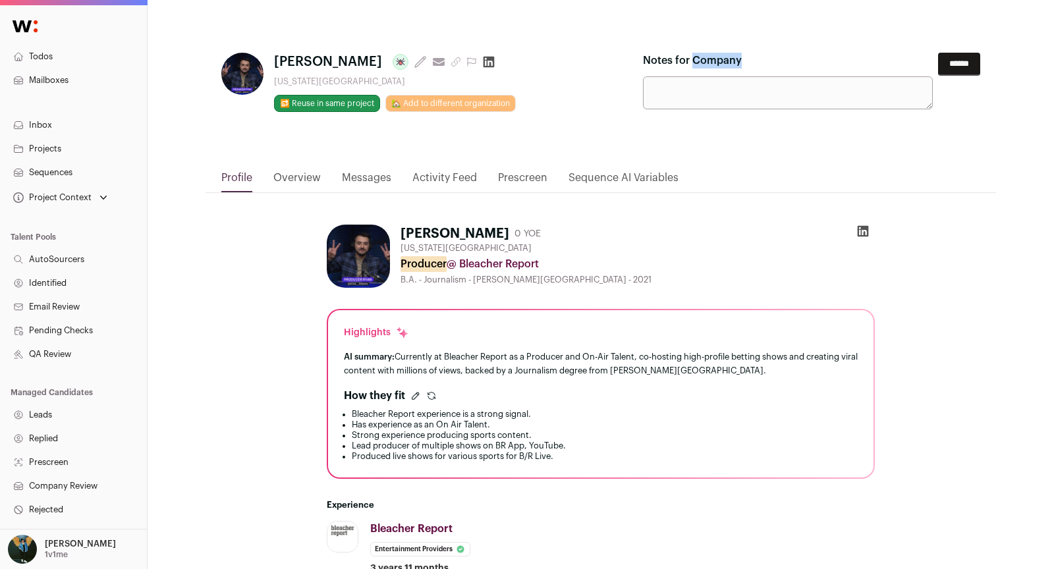
click at [722, 55] on label "Notes for Company" at bounding box center [692, 61] width 99 height 16
click at [722, 76] on textarea "Notes for Company" at bounding box center [788, 92] width 290 height 33
click at [949, 61] on input "******" at bounding box center [959, 64] width 42 height 23
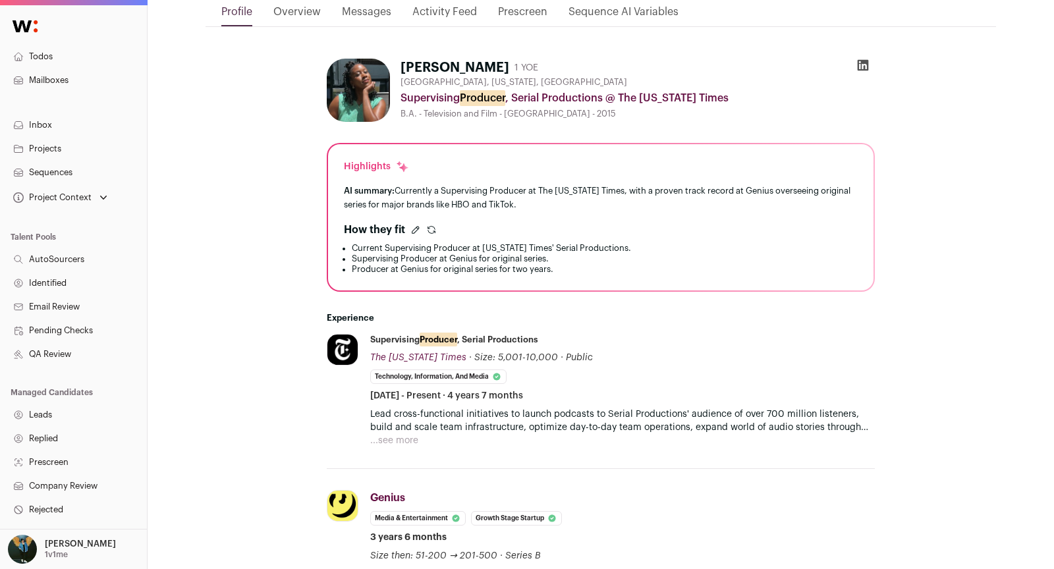
scroll to position [647, 0]
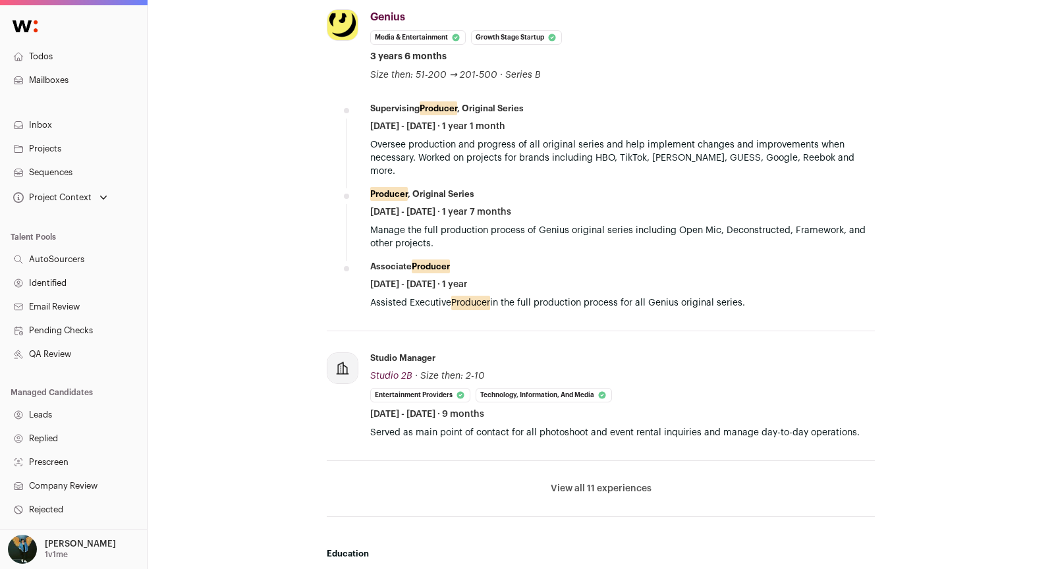
click at [602, 461] on li "View all 11 experiences View less" at bounding box center [601, 489] width 548 height 56
click at [602, 482] on button "View all 11 experiences" at bounding box center [601, 488] width 101 height 13
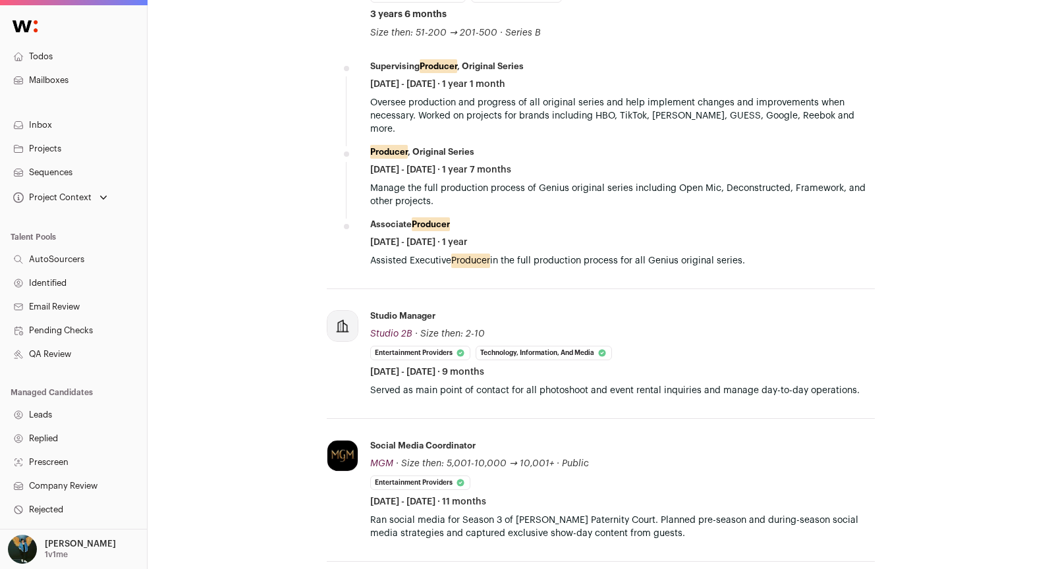
scroll to position [584, 0]
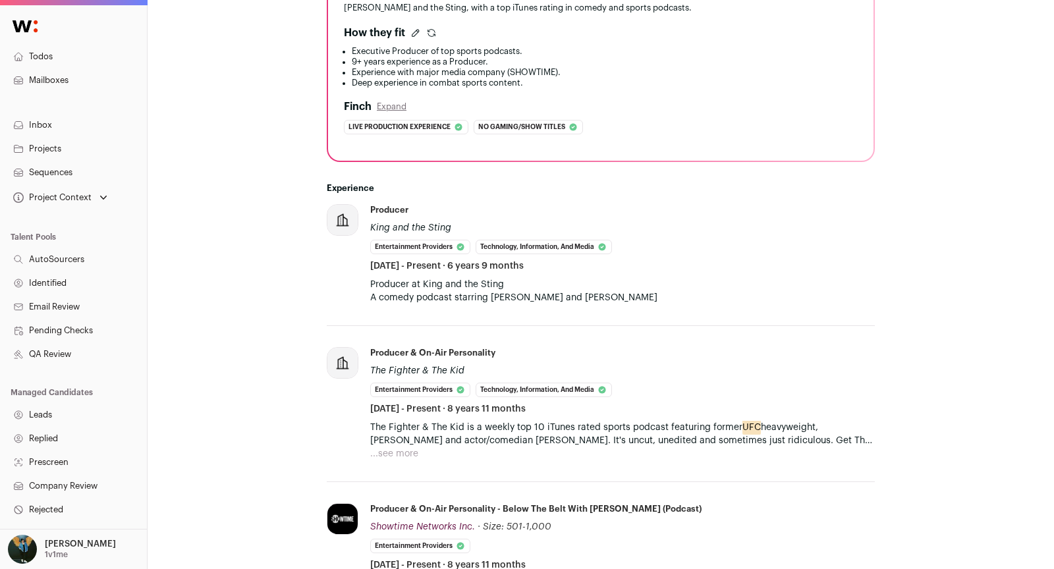
scroll to position [629, 0]
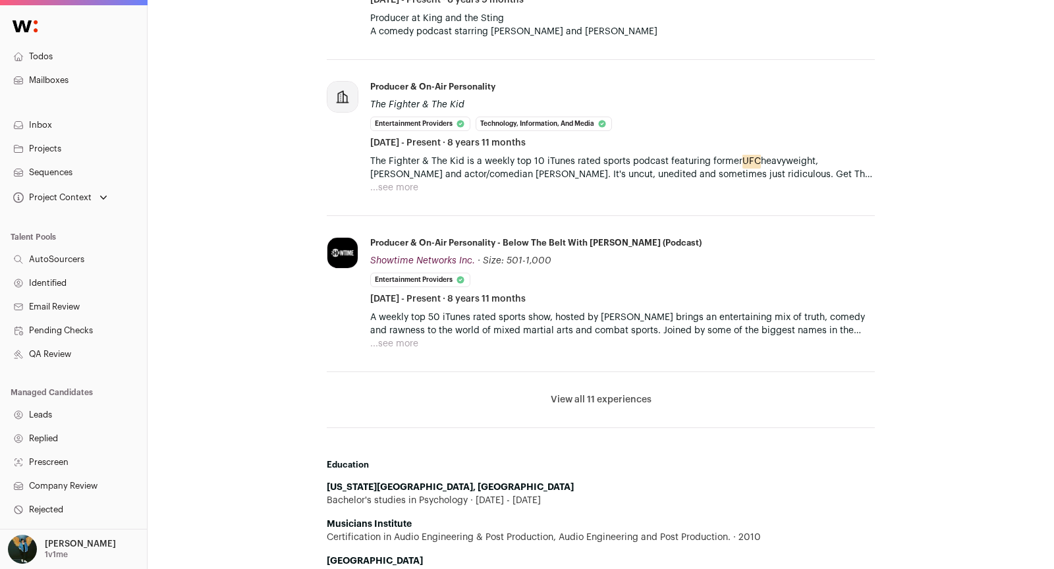
click at [613, 397] on button "View all 11 experiences" at bounding box center [601, 399] width 101 height 13
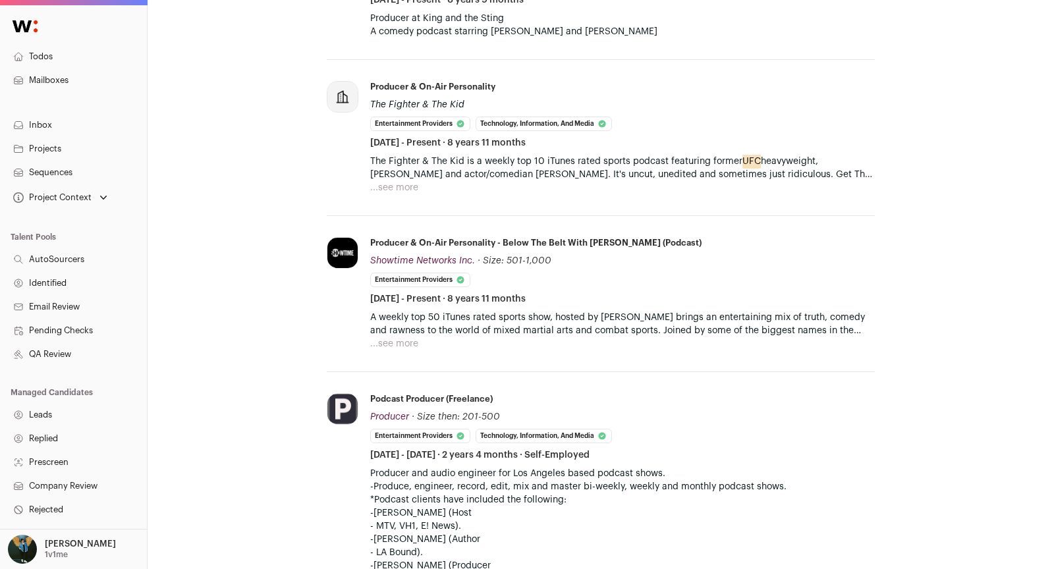
scroll to position [896, 0]
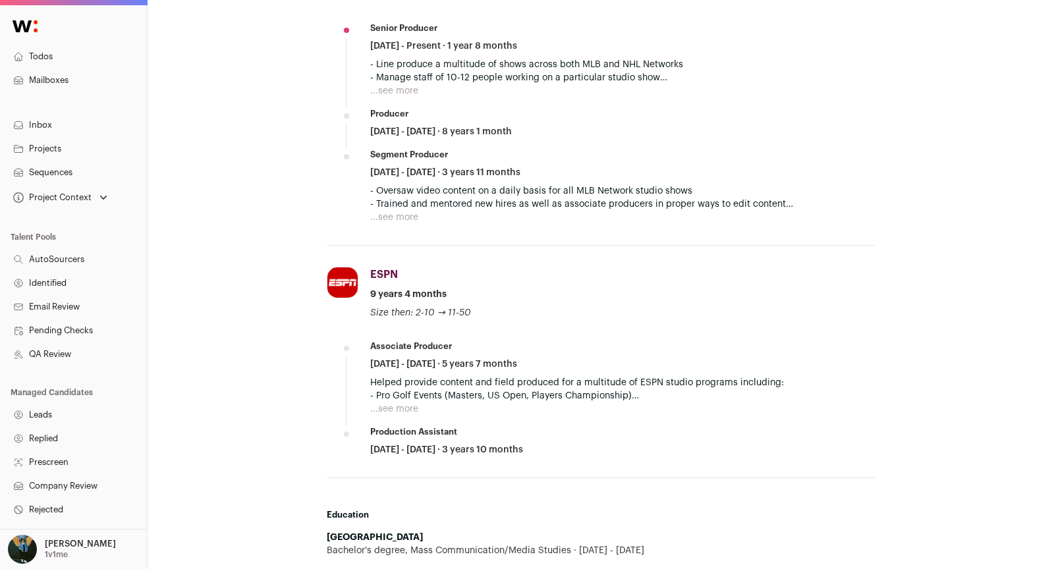
scroll to position [582, 0]
click at [398, 411] on button "...see more" at bounding box center [394, 408] width 48 height 13
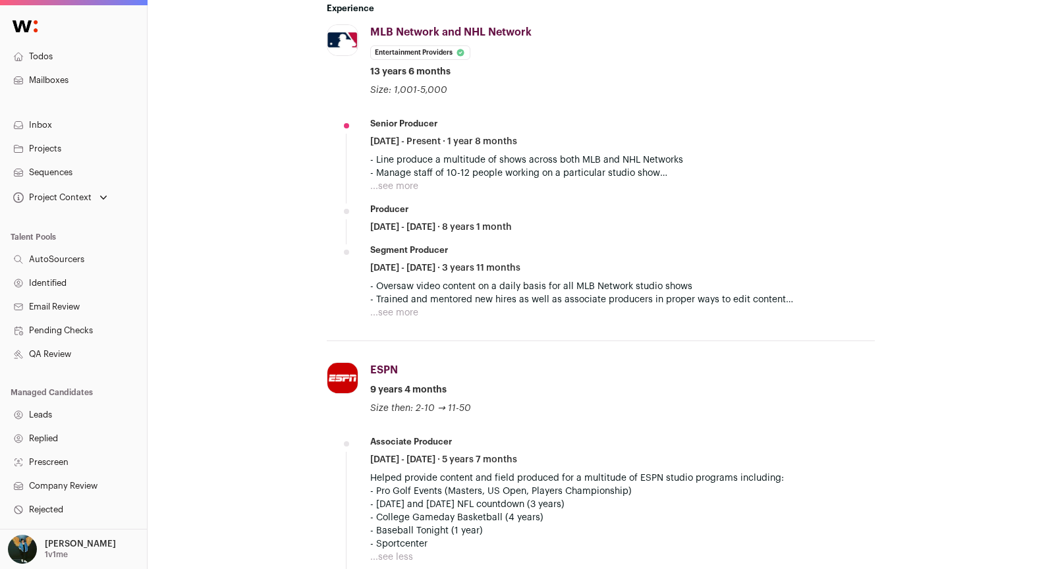
scroll to position [37, 0]
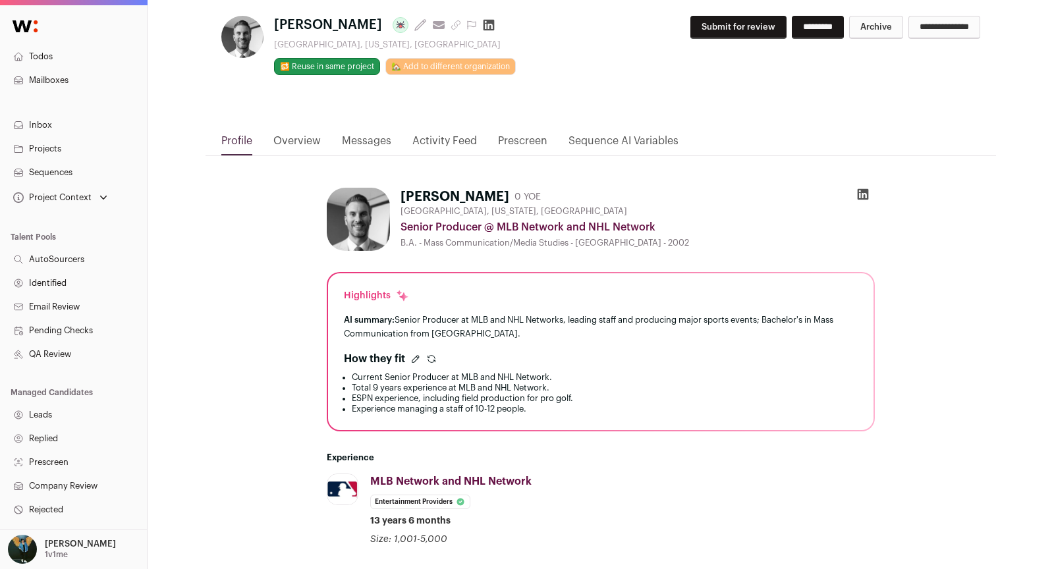
click at [704, 28] on button "Submit for review" at bounding box center [738, 27] width 96 height 23
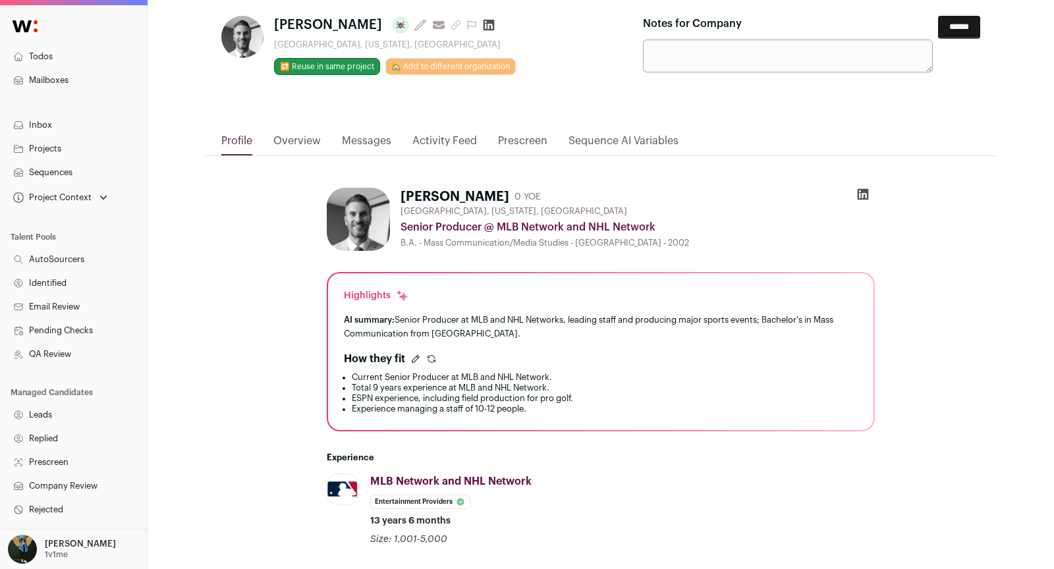
click at [962, 32] on input "******" at bounding box center [959, 27] width 42 height 23
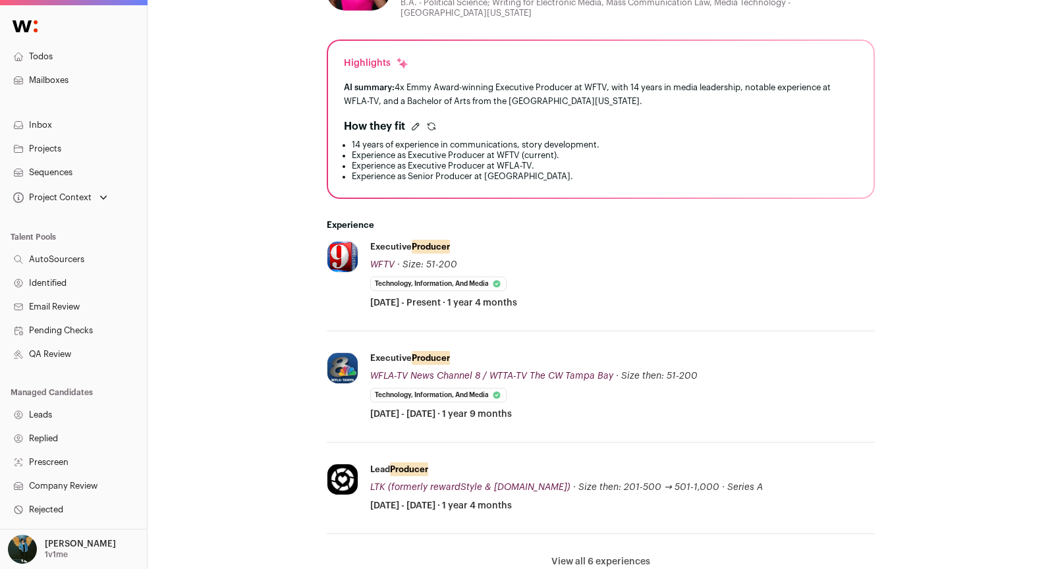
scroll to position [463, 0]
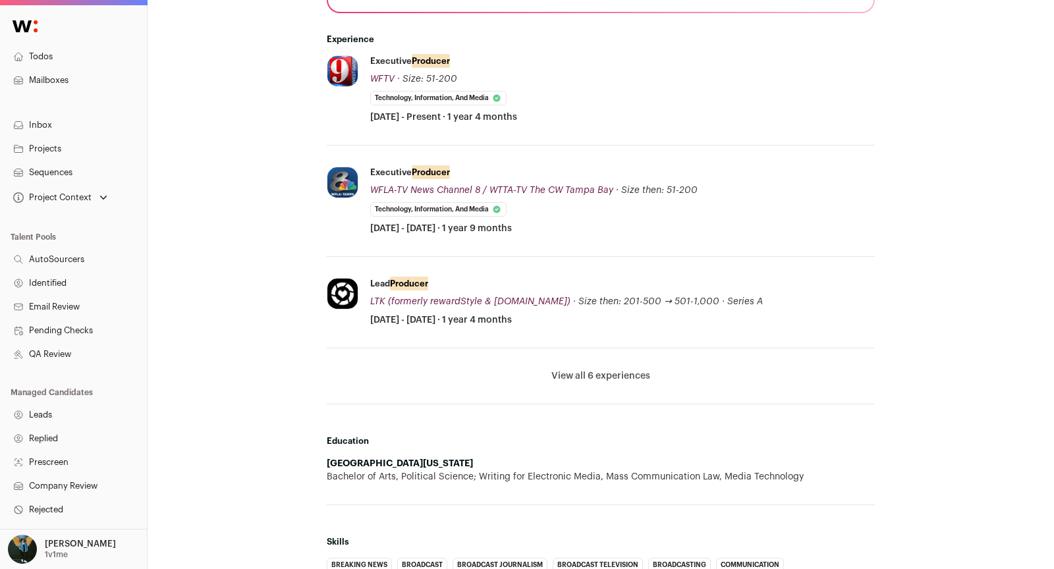
click at [637, 370] on button "View all 6 experiences" at bounding box center [600, 376] width 99 height 13
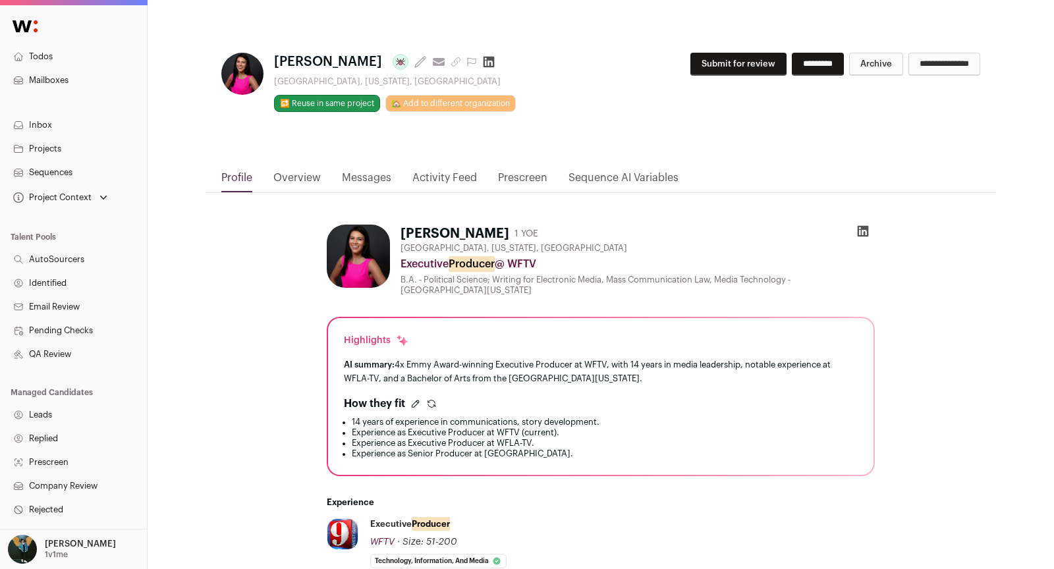
scroll to position [2, 0]
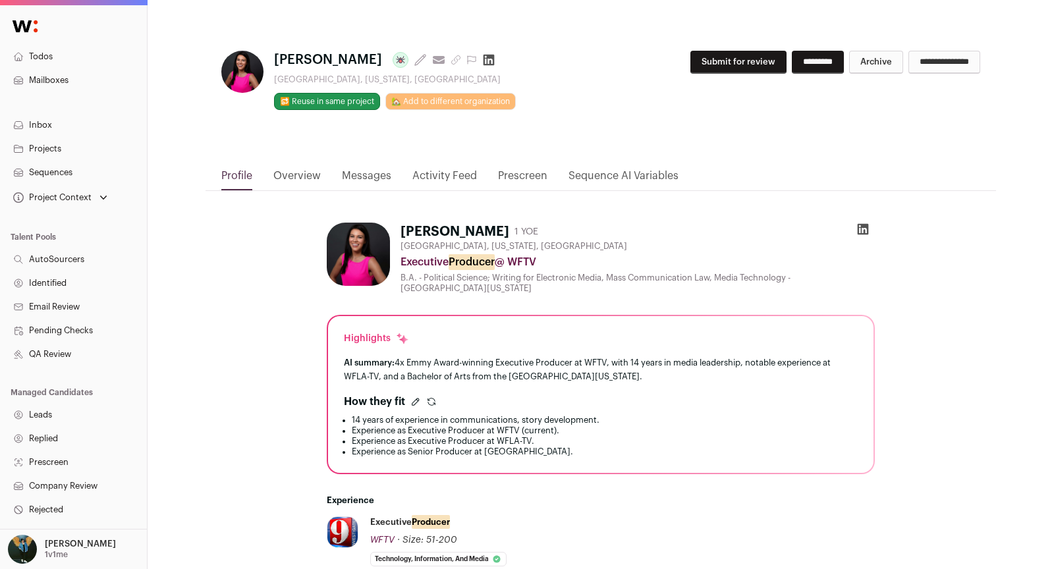
click at [740, 53] on button "Submit for review" at bounding box center [738, 62] width 96 height 23
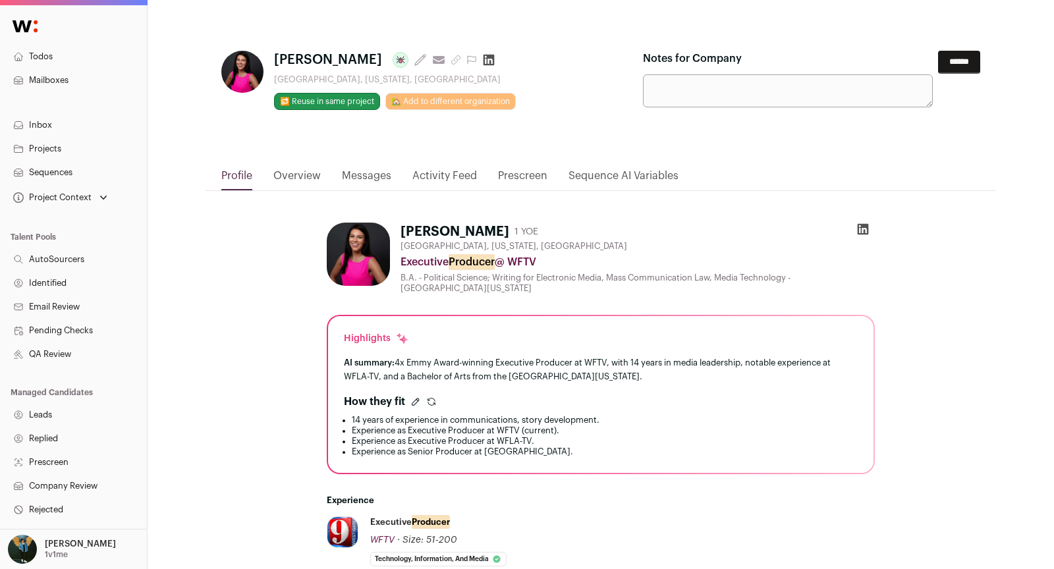
click at [969, 63] on input "******" at bounding box center [959, 62] width 42 height 23
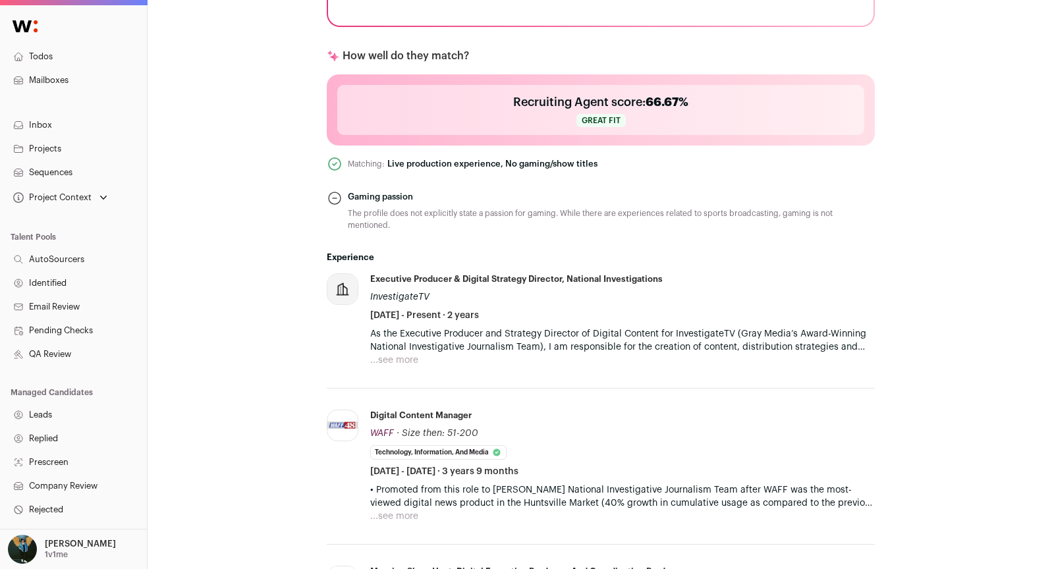
scroll to position [782, 0]
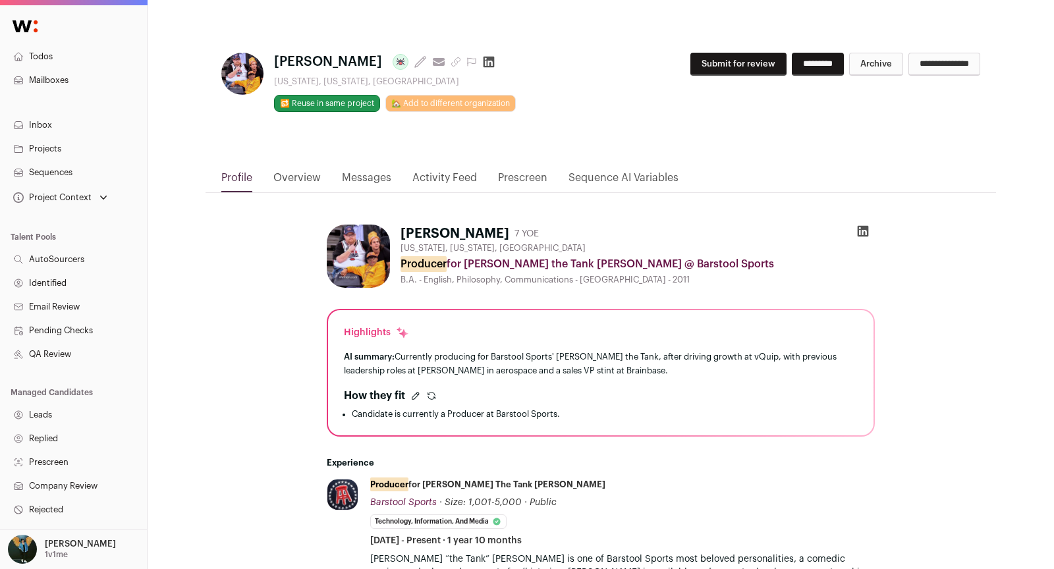
click at [704, 78] on div "**********" at bounding box center [811, 70] width 337 height 34
click at [705, 68] on button "Submit for review" at bounding box center [738, 64] width 96 height 23
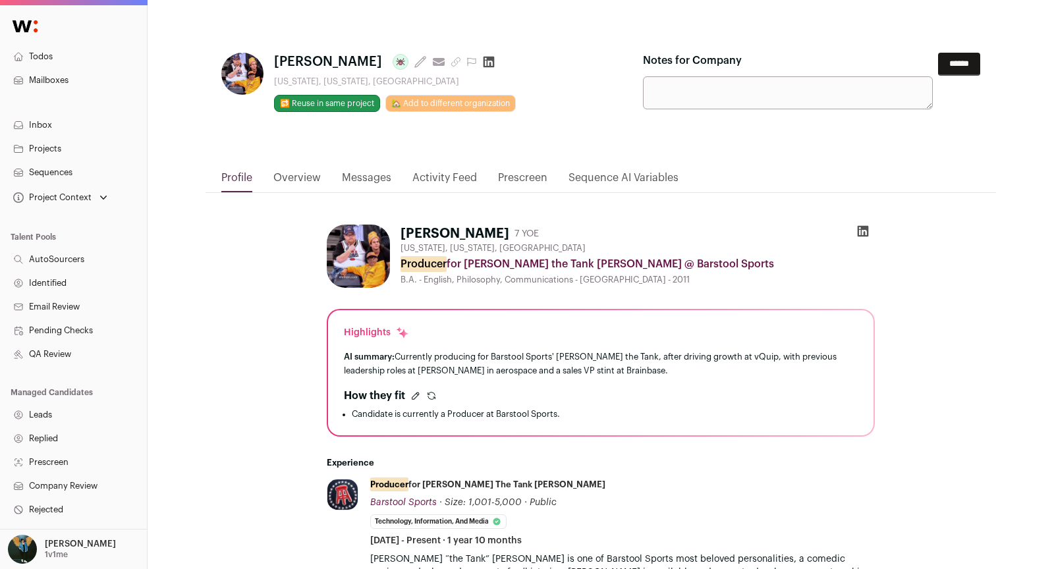
click at [982, 57] on div "**********" at bounding box center [601, 101] width 790 height 138
click at [963, 61] on input "******" at bounding box center [959, 64] width 42 height 23
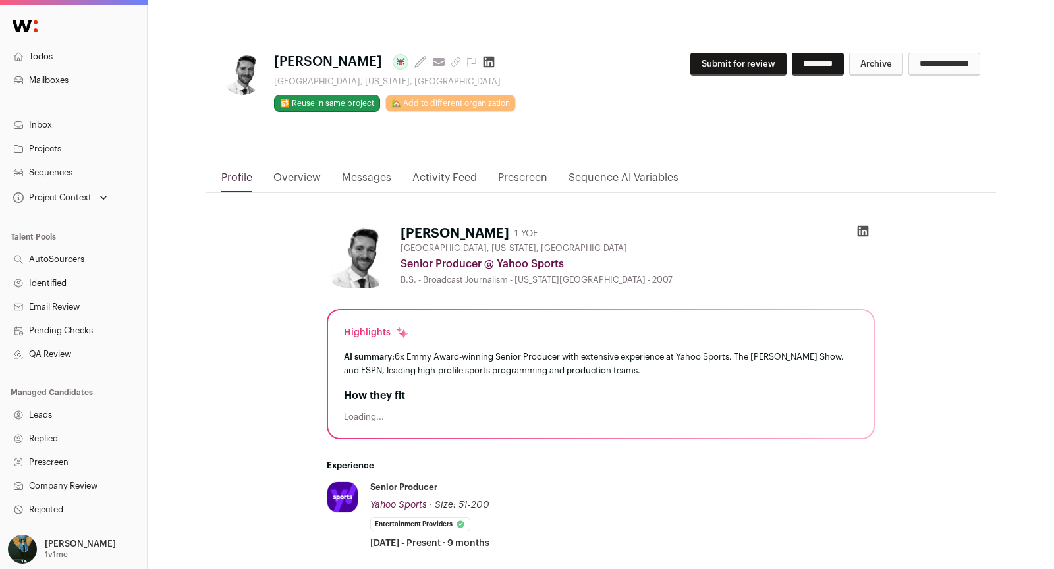
scroll to position [603, 0]
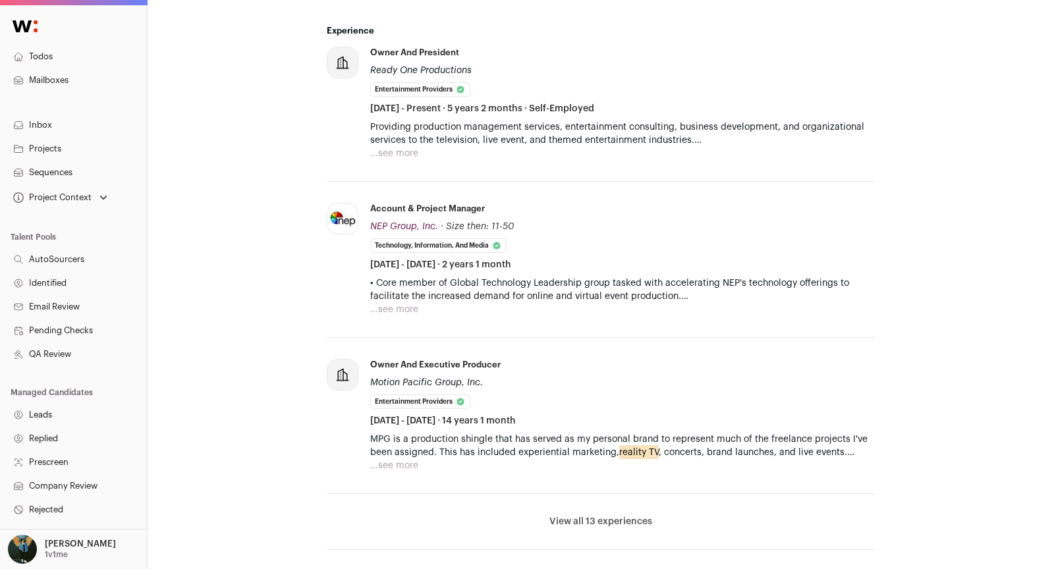
scroll to position [814, 0]
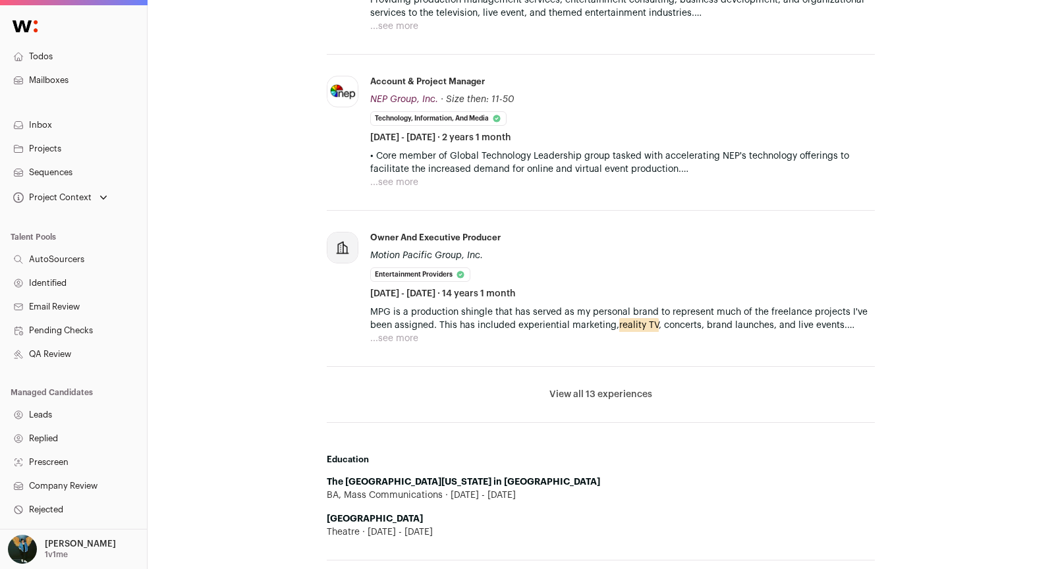
click at [610, 390] on button "View all 13 experiences" at bounding box center [600, 394] width 103 height 13
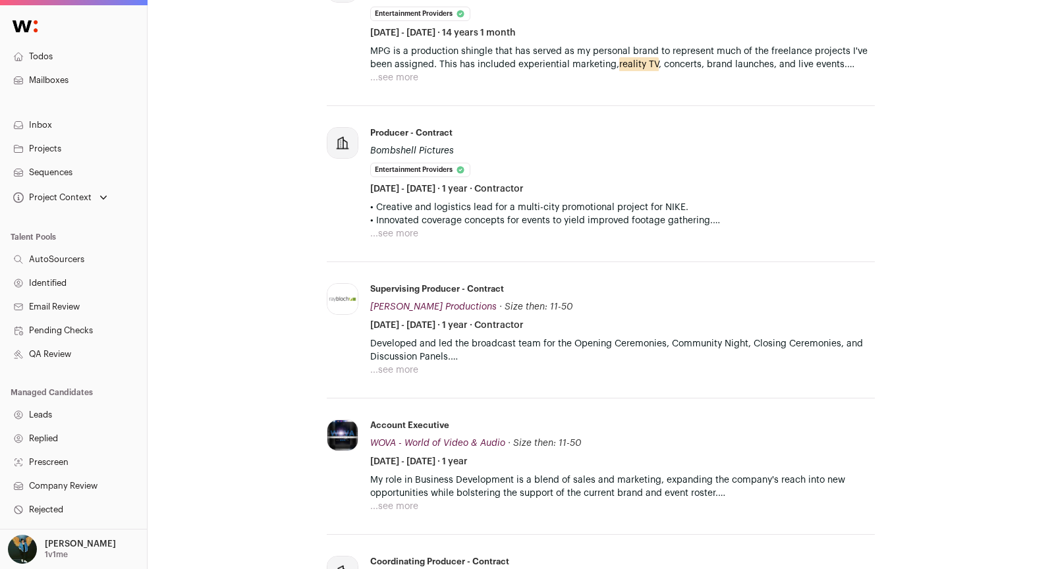
scroll to position [1189, 0]
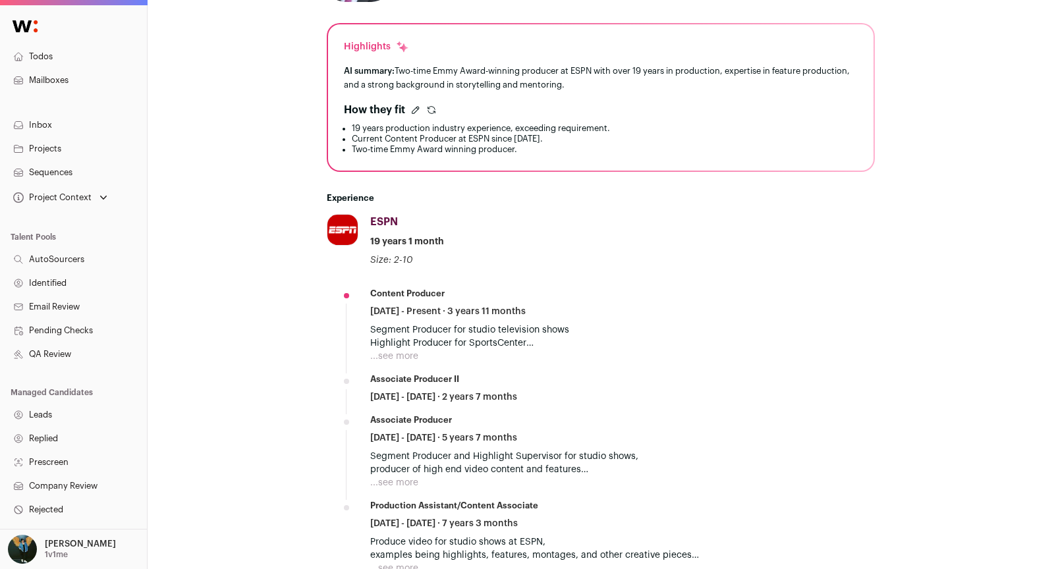
scroll to position [287, 0]
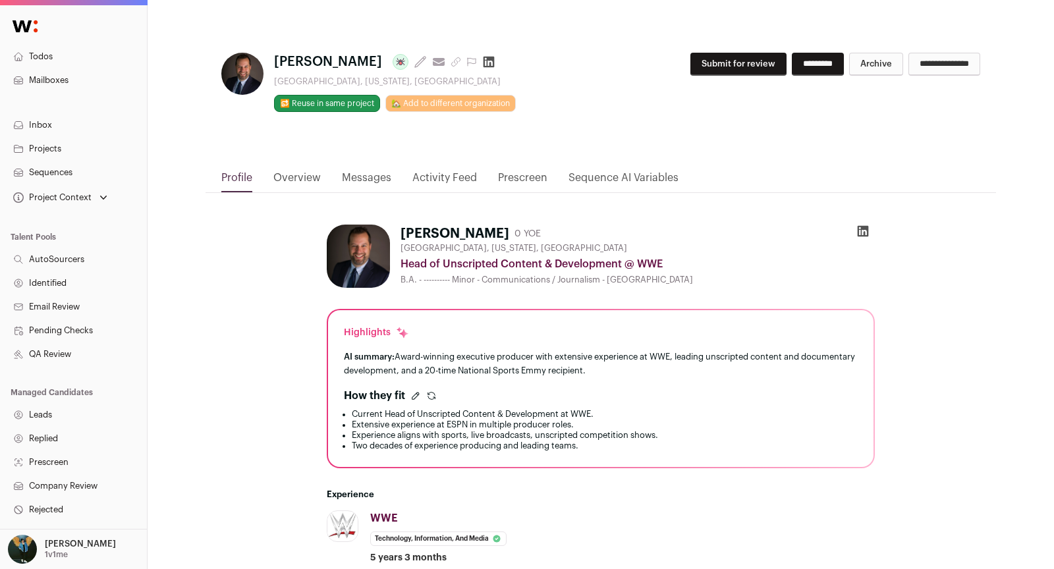
click at [690, 57] on button "Submit for review" at bounding box center [738, 64] width 96 height 23
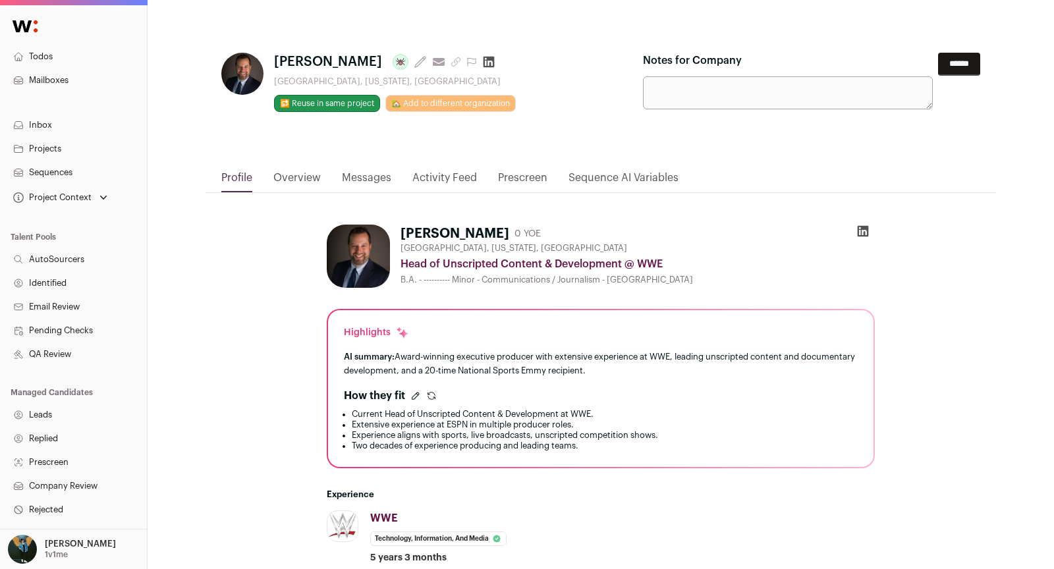
click at [949, 68] on input "******" at bounding box center [959, 64] width 42 height 23
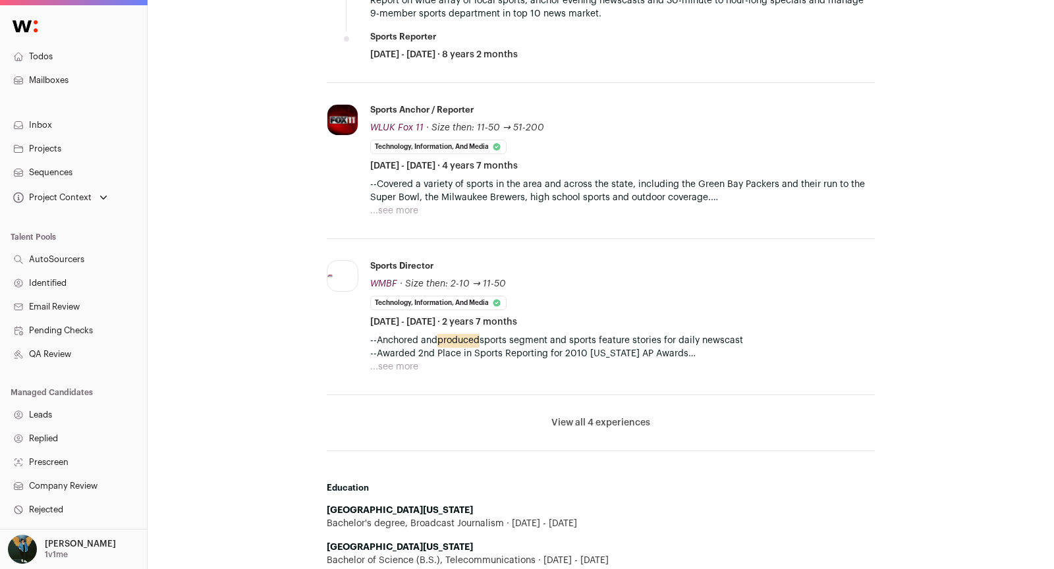
scroll to position [652, 0]
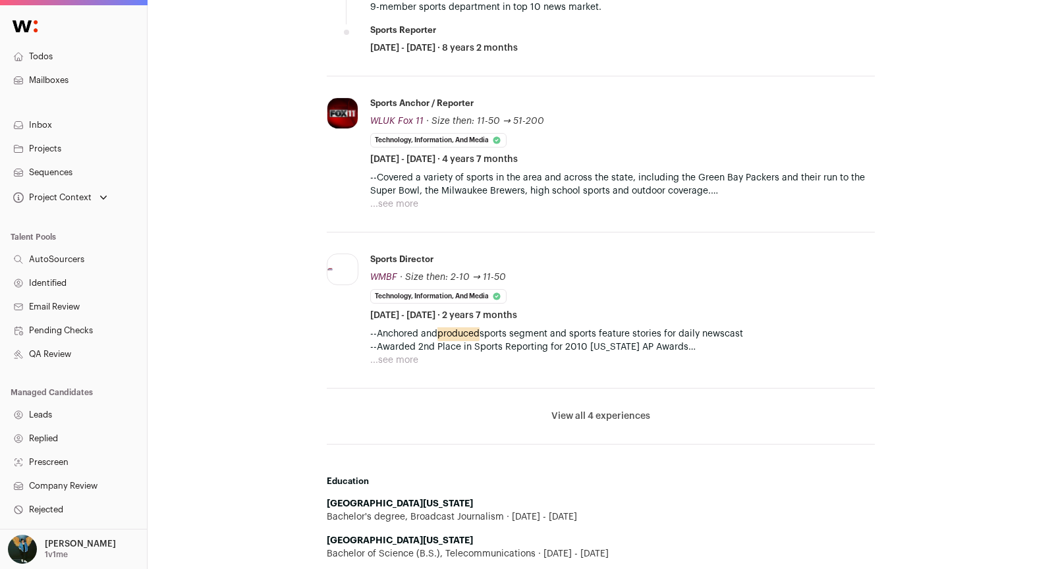
click at [572, 421] on li "View all 4 experiences View less" at bounding box center [601, 417] width 548 height 56
click at [586, 410] on button "View all 4 experiences" at bounding box center [600, 416] width 99 height 13
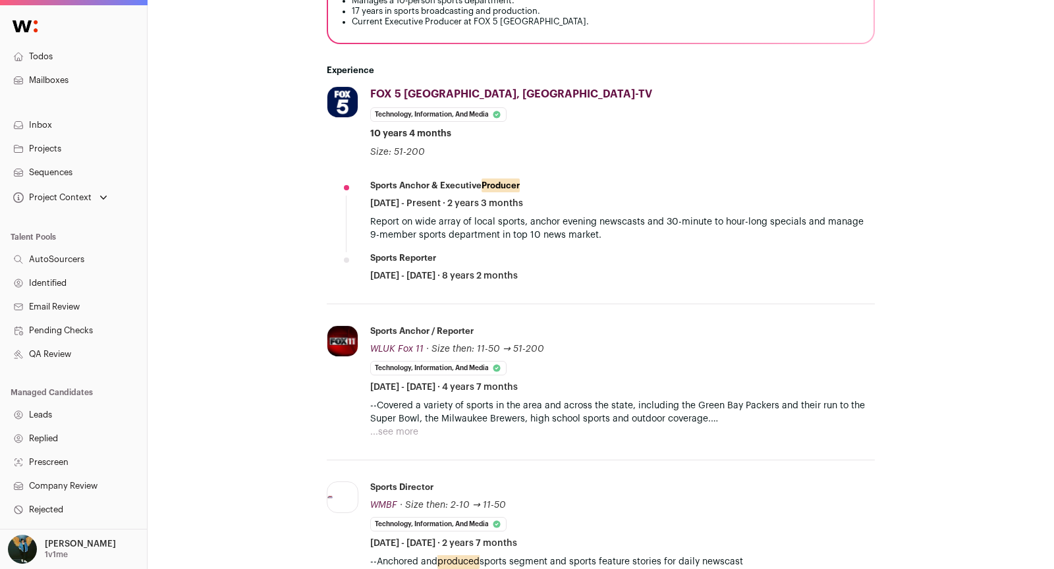
scroll to position [0, 0]
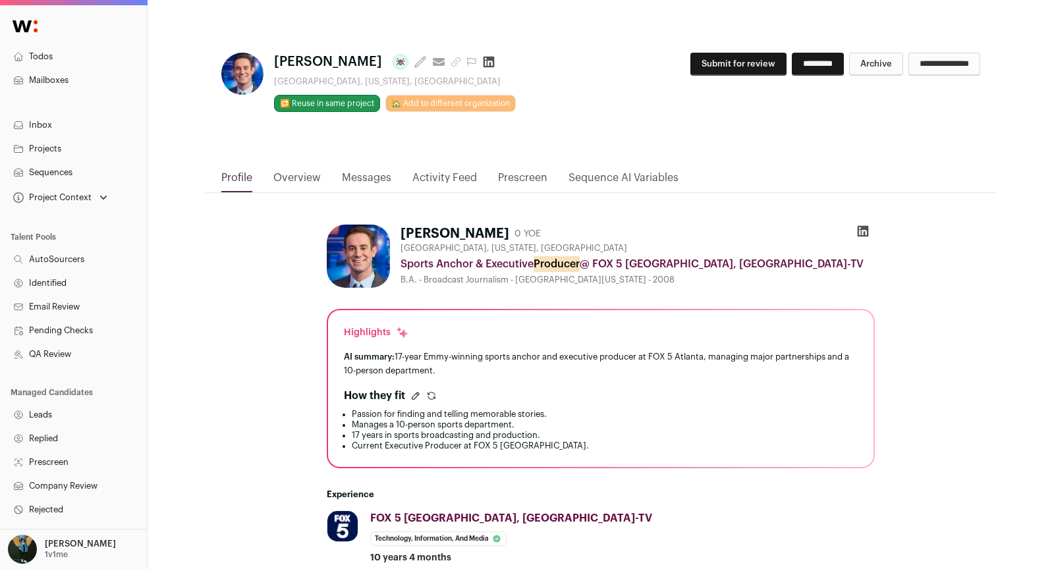
click at [711, 63] on button "Submit for review" at bounding box center [738, 64] width 96 height 23
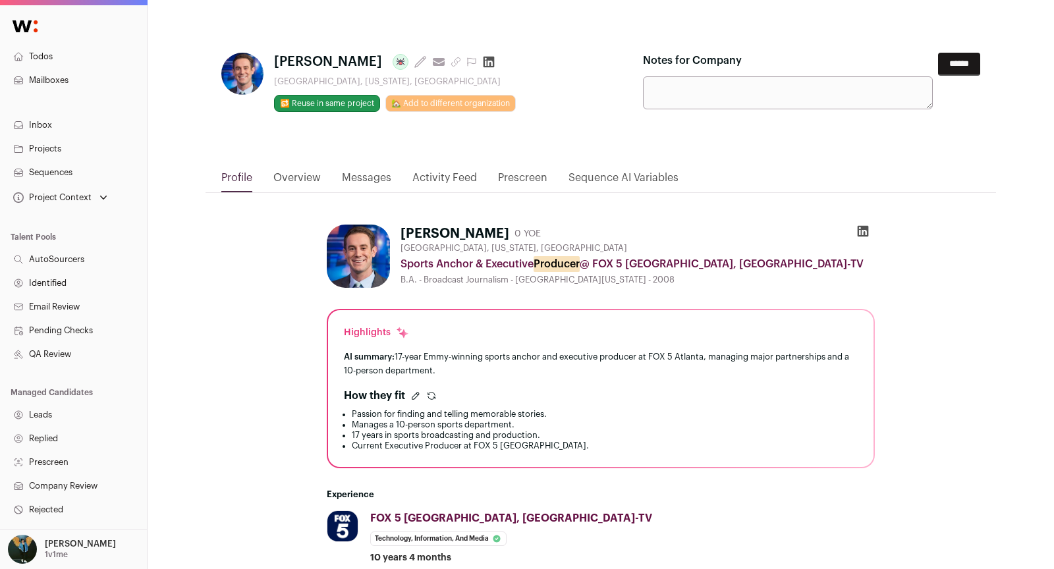
click at [977, 63] on input "******" at bounding box center [959, 64] width 42 height 23
